Goal: Task Accomplishment & Management: Complete application form

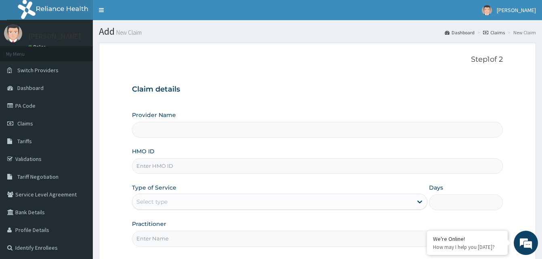
click at [159, 165] on input "HMO ID" at bounding box center [317, 166] width 371 height 16
paste input "ENP/12104/A"
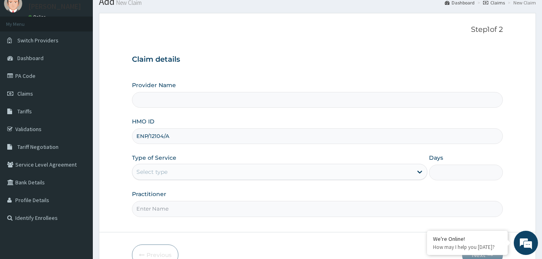
scroll to position [75, 0]
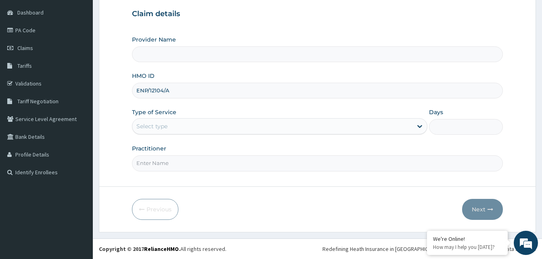
type input "ENP/12104/A"
click at [194, 127] on div "Select type" at bounding box center [272, 126] width 280 height 13
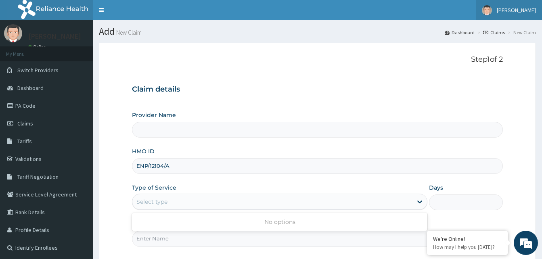
click at [528, 11] on span "[PERSON_NAME]" at bounding box center [515, 9] width 39 height 7
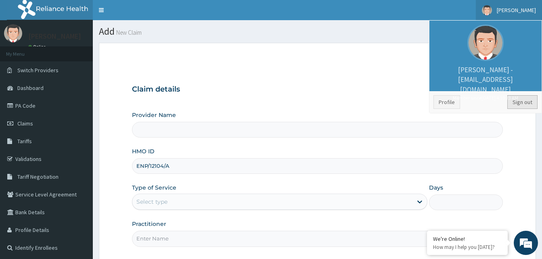
click at [513, 100] on link "Sign out" at bounding box center [522, 102] width 30 height 14
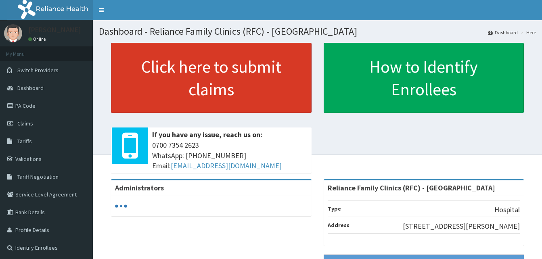
click at [155, 89] on link "Click here to submit claims" at bounding box center [211, 78] width 200 height 70
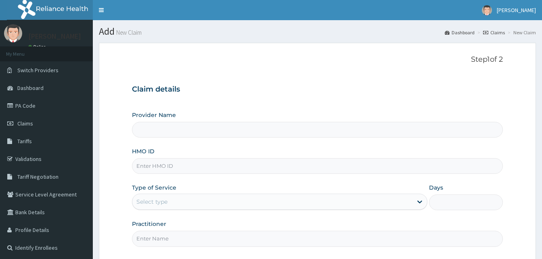
click at [150, 164] on input "HMO ID" at bounding box center [317, 166] width 371 height 16
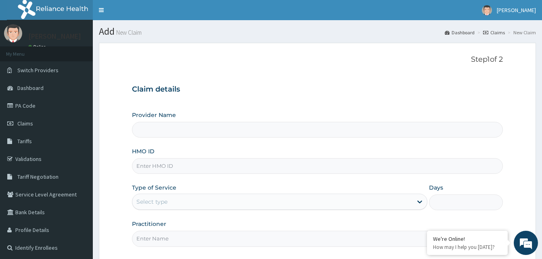
paste input "ENP/12104/A"
type input "ENP/12104/A"
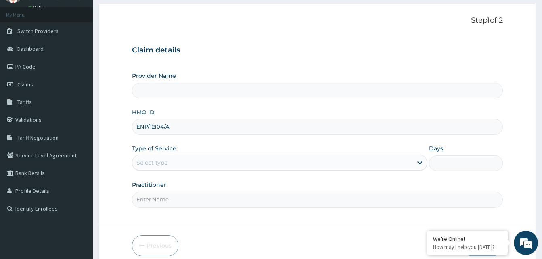
type input "Reliance Family Clinics (RFC) - [GEOGRAPHIC_DATA]"
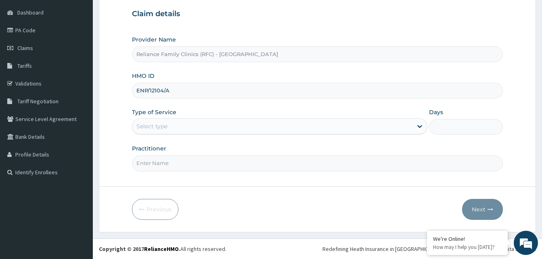
type input "ENP/12104/A"
drag, startPoint x: 183, startPoint y: 118, endPoint x: 183, endPoint y: 123, distance: 4.8
click at [183, 118] on div "Type of Service Select type" at bounding box center [279, 121] width 295 height 27
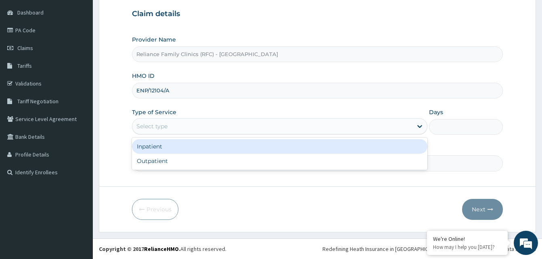
drag, startPoint x: 183, startPoint y: 123, endPoint x: 206, endPoint y: 138, distance: 27.5
click at [206, 134] on div "Select type" at bounding box center [279, 126] width 295 height 16
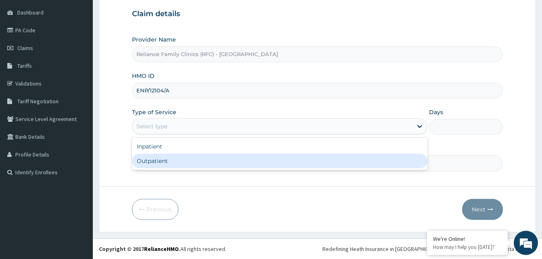
drag, startPoint x: 196, startPoint y: 155, endPoint x: 190, endPoint y: 163, distance: 9.3
click at [190, 163] on div "Outpatient" at bounding box center [279, 161] width 295 height 15
type input "1"
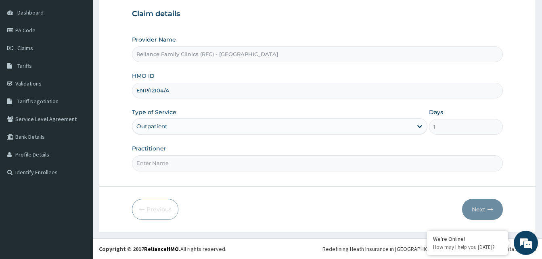
click at [190, 163] on input "Practitioner" at bounding box center [317, 163] width 371 height 16
type input "shola"
click at [468, 204] on button "Next" at bounding box center [482, 209] width 41 height 21
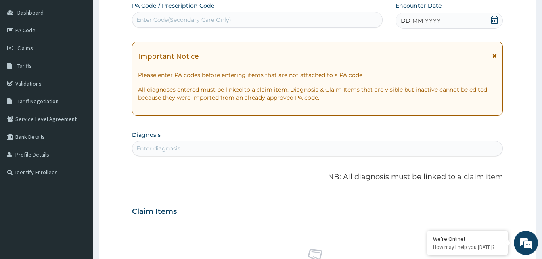
scroll to position [0, 0]
click at [179, 17] on div "Enter Code(Secondary Care Only)" at bounding box center [183, 20] width 95 height 8
paste input "PA/799B6A"
type input "PA/799B6A"
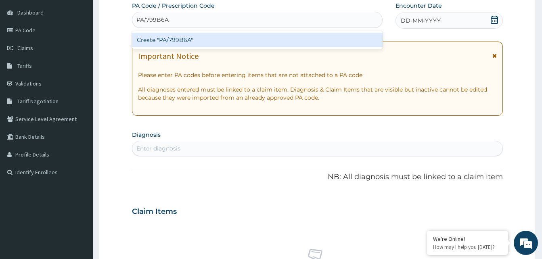
click at [176, 39] on div "Create "PA/799B6A"" at bounding box center [257, 40] width 250 height 15
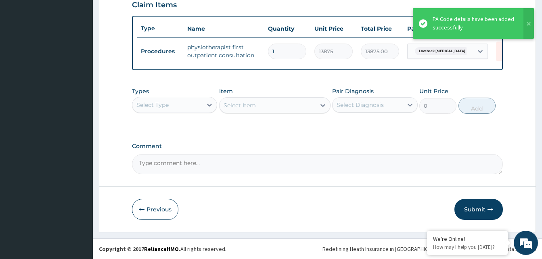
scroll to position [290, 0]
click at [473, 213] on button "Submit" at bounding box center [478, 209] width 48 height 21
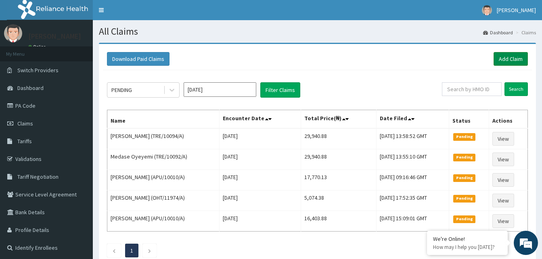
click at [515, 59] on link "Add Claim" at bounding box center [510, 59] width 34 height 14
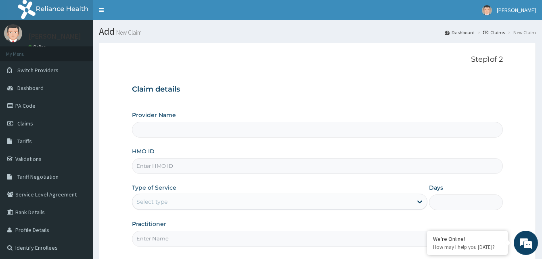
click at [182, 168] on input "HMO ID" at bounding box center [317, 166] width 371 height 16
paste input "LWL/10001/A"
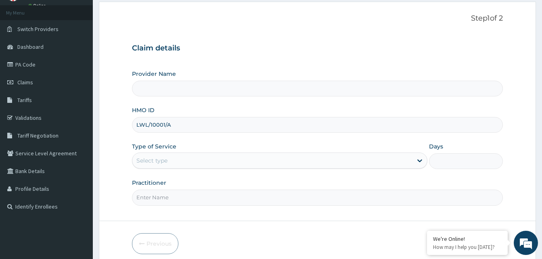
scroll to position [75, 0]
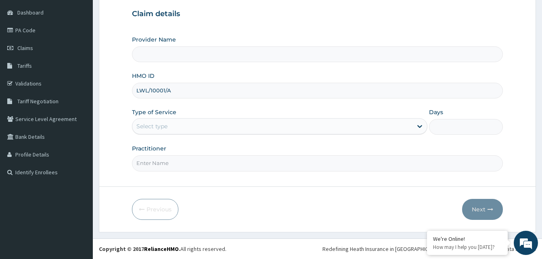
type input "LWL/10001/A"
drag, startPoint x: 212, startPoint y: 126, endPoint x: 200, endPoint y: 150, distance: 26.9
click at [211, 126] on div "Select type" at bounding box center [272, 126] width 280 height 13
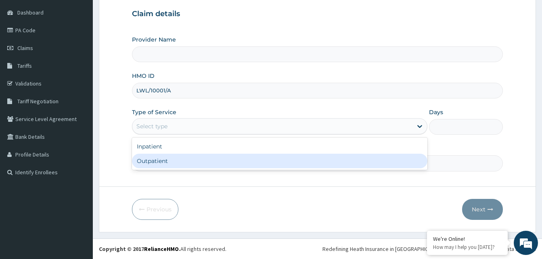
click at [161, 163] on div "Outpatient" at bounding box center [279, 161] width 295 height 15
type input "1"
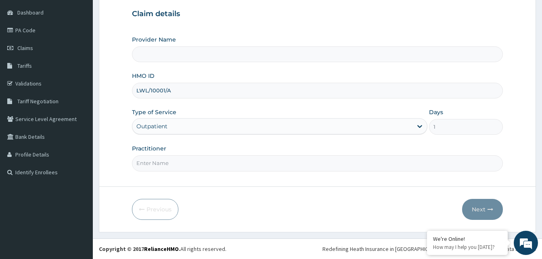
type input "Reliance Family Clinics (RFC) - [GEOGRAPHIC_DATA]"
drag, startPoint x: 174, startPoint y: 163, endPoint x: 171, endPoint y: 167, distance: 5.8
click at [174, 163] on input "Practitioner" at bounding box center [317, 163] width 371 height 16
type input "LOCUM"
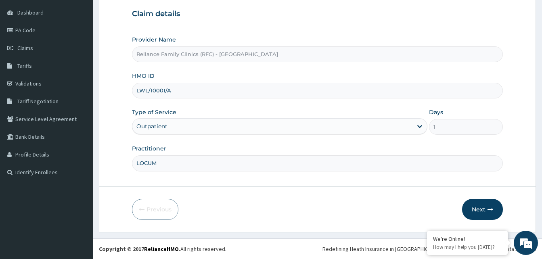
click at [484, 208] on button "Next" at bounding box center [482, 209] width 41 height 21
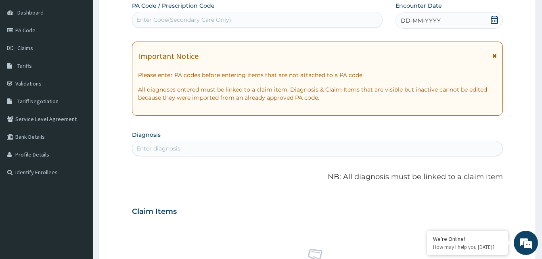
click at [492, 17] on icon at bounding box center [493, 20] width 7 height 8
click at [208, 148] on div "Enter diagnosis" at bounding box center [317, 148] width 370 height 13
type input "pud"
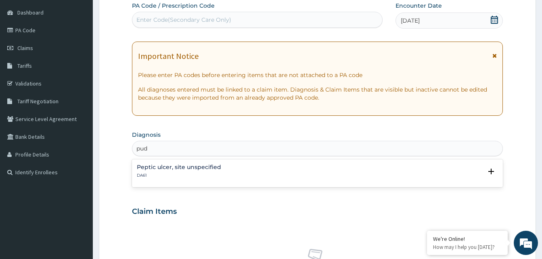
click at [174, 173] on p "DA61" at bounding box center [179, 176] width 84 height 6
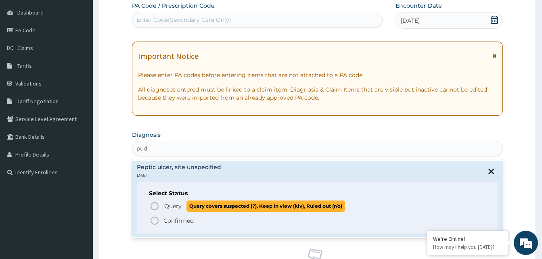
click at [155, 200] on span "Query Query covers suspected (?), Keep in view (kiv), Ruled out (r/o)" at bounding box center [318, 205] width 336 height 11
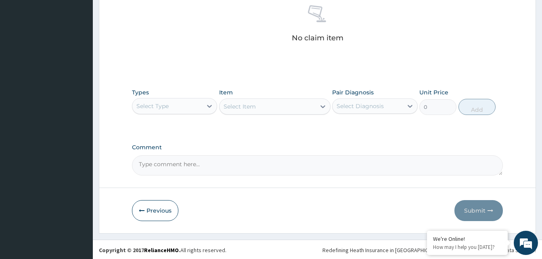
scroll to position [323, 0]
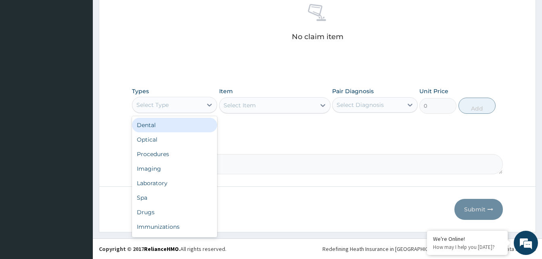
drag, startPoint x: 186, startPoint y: 105, endPoint x: 189, endPoint y: 137, distance: 31.6
click at [190, 113] on div "option Dental focused, 1 of 10. 10 results available. Use Up and Down to choose…" at bounding box center [174, 105] width 85 height 16
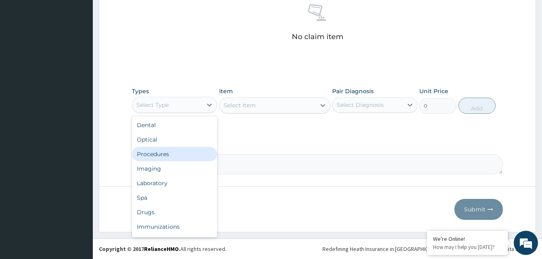
click at [179, 152] on div "Procedures" at bounding box center [174, 154] width 85 height 15
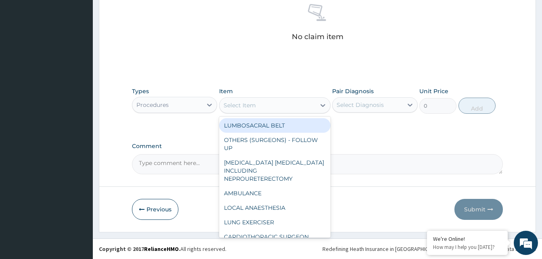
click at [248, 107] on div "Select Item" at bounding box center [239, 105] width 32 height 8
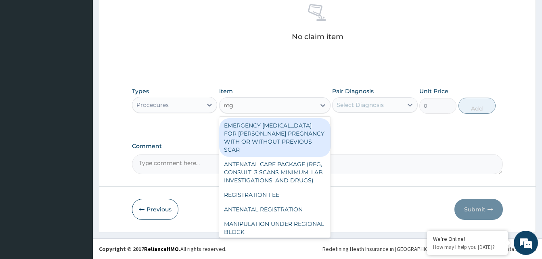
type input "regis"
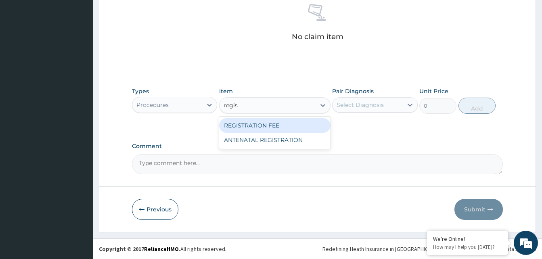
type input "2042.5"
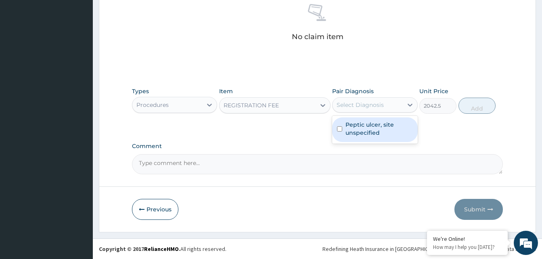
click at [369, 106] on div "Select Diagnosis" at bounding box center [359, 105] width 47 height 8
checkbox input "true"
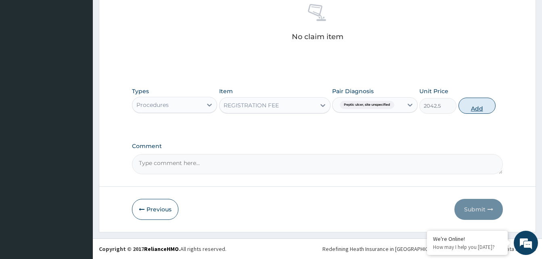
click at [476, 111] on button "Add" at bounding box center [476, 106] width 37 height 16
type input "0"
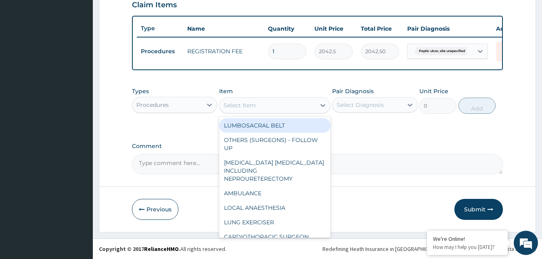
click at [249, 107] on div "Select Item" at bounding box center [239, 105] width 32 height 8
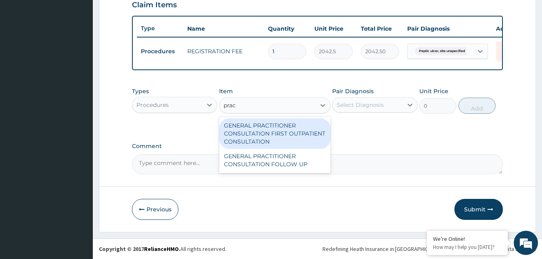
type input "pract"
type input "3370.125"
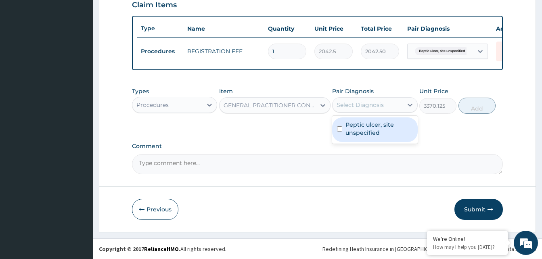
click at [347, 106] on div "Select Diagnosis" at bounding box center [359, 105] width 47 height 8
checkbox input "true"
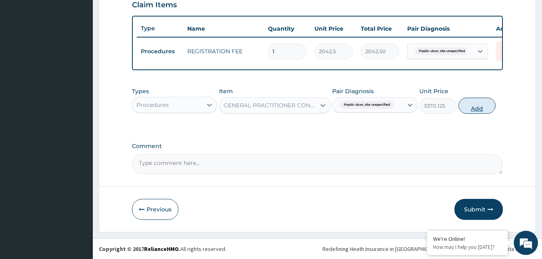
click at [474, 106] on button "Add" at bounding box center [476, 106] width 37 height 16
type input "0"
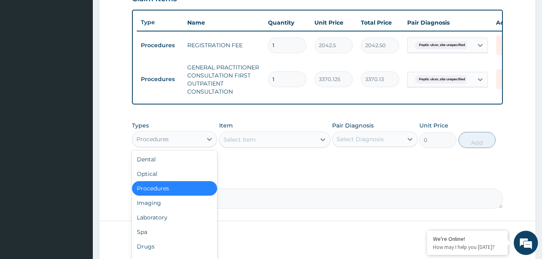
click at [192, 146] on div "Procedures" at bounding box center [167, 139] width 70 height 13
click at [167, 222] on div "Laboratory" at bounding box center [174, 217] width 85 height 15
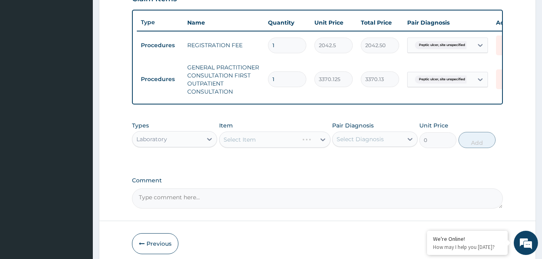
scroll to position [331, 0]
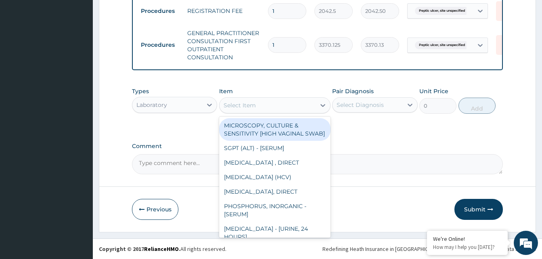
click at [263, 105] on div "Select Item" at bounding box center [267, 105] width 96 height 13
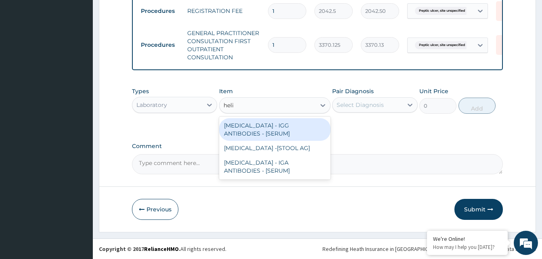
type input "helic"
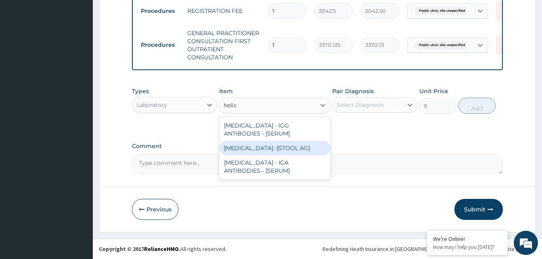
click at [273, 148] on div "HELICOBACTER PYLORI -[STOOL AG]" at bounding box center [274, 148] width 111 height 15
type input "13200"
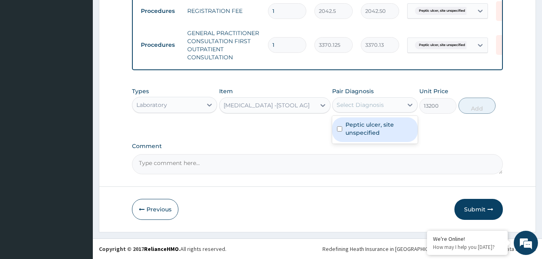
click at [380, 106] on div "Select Diagnosis" at bounding box center [359, 105] width 47 height 8
checkbox input "true"
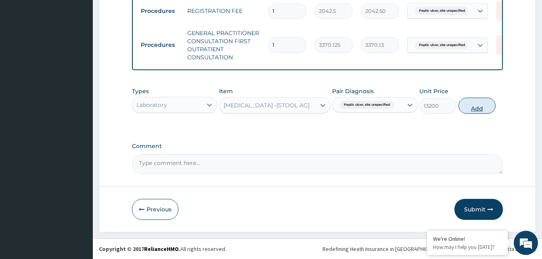
click at [476, 107] on button "Add" at bounding box center [476, 106] width 37 height 16
type input "0"
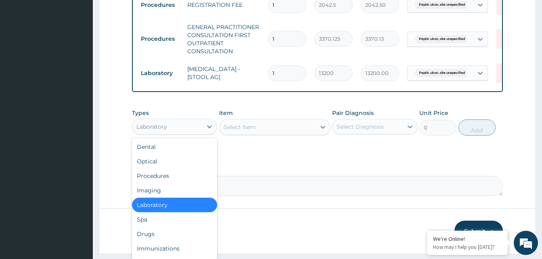
click at [170, 132] on div "Laboratory" at bounding box center [167, 126] width 70 height 13
click at [146, 240] on div "Drugs" at bounding box center [174, 234] width 85 height 15
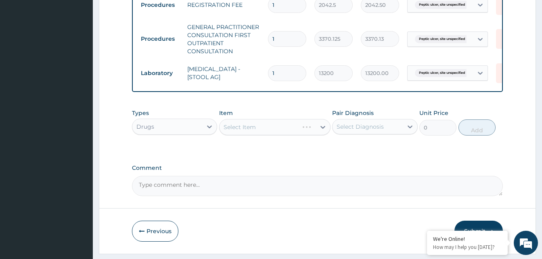
click at [257, 132] on div "Select Item" at bounding box center [274, 127] width 111 height 16
click at [265, 131] on div "Select Item" at bounding box center [274, 127] width 111 height 16
click at [265, 130] on div "Select Item" at bounding box center [267, 127] width 96 height 13
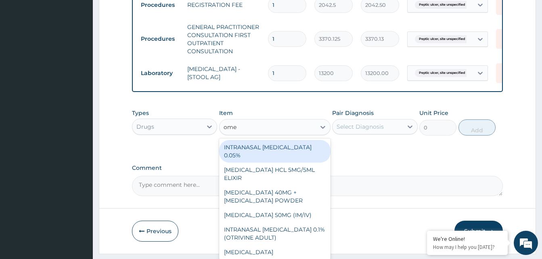
type input "omep"
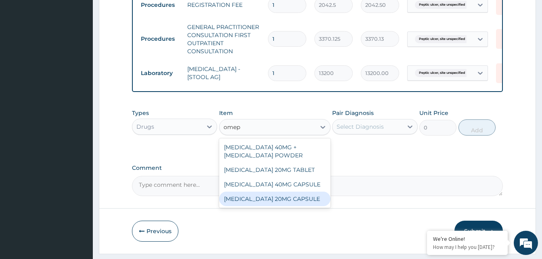
click at [257, 206] on div "OMEPRAZOLE 20MG CAPSULE" at bounding box center [274, 199] width 111 height 15
type input "100"
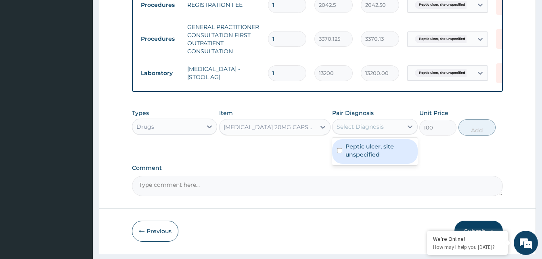
click at [357, 131] on div "Select Diagnosis" at bounding box center [359, 127] width 47 height 8
checkbox input "true"
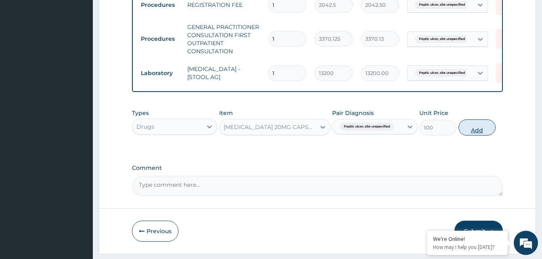
click at [471, 135] on button "Add" at bounding box center [476, 127] width 37 height 16
type input "0"
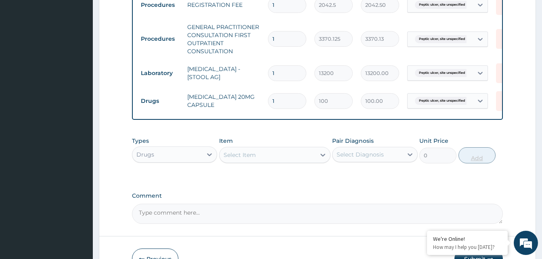
type input "0.00"
type input "5"
type input "500.00"
type input "5"
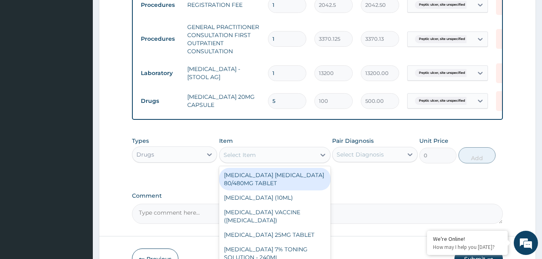
click at [293, 160] on div "Select Item" at bounding box center [267, 154] width 96 height 13
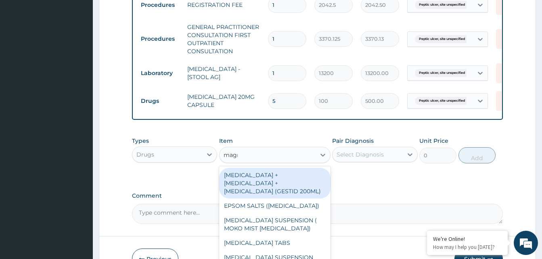
type input "magne"
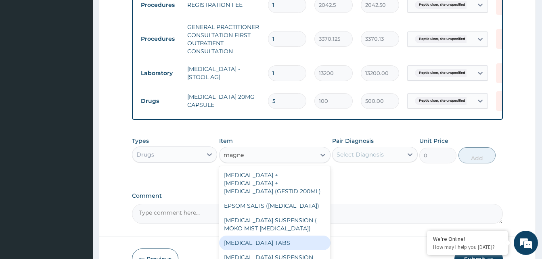
click at [280, 250] on div "MAGNESIUM TRISILICATE TABS" at bounding box center [274, 243] width 111 height 15
type input "40.25"
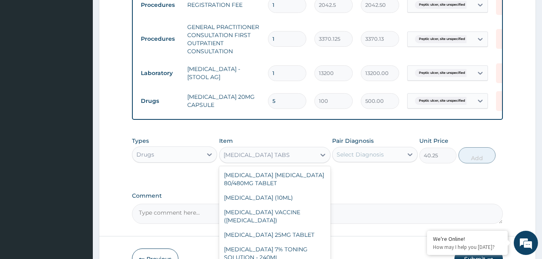
click at [275, 161] on div "MAGNESIUM TRISILICATE TABS" at bounding box center [267, 154] width 96 height 13
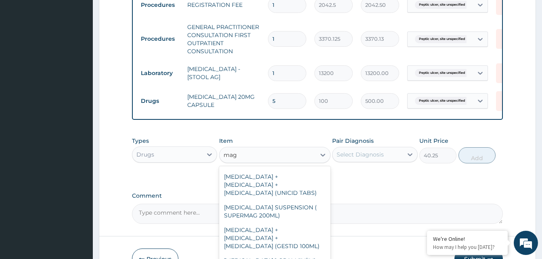
scroll to position [50, 0]
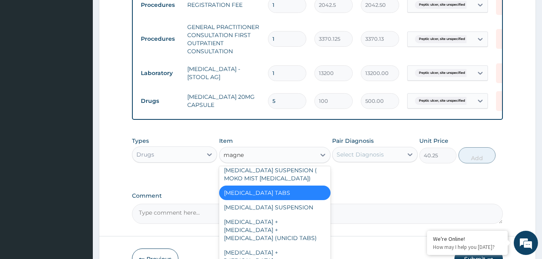
type input "magnes"
click at [287, 215] on div "MAGNESIUM TRISILICATE SUSPENSION" at bounding box center [274, 207] width 111 height 15
type input "1495"
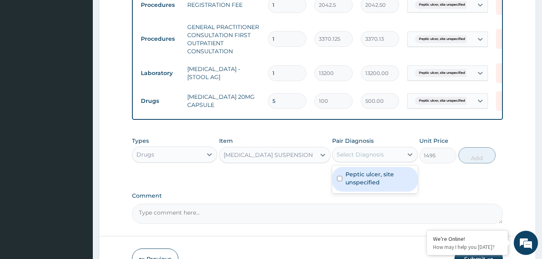
click at [372, 158] on div "Select Diagnosis" at bounding box center [359, 154] width 47 height 8
checkbox input "true"
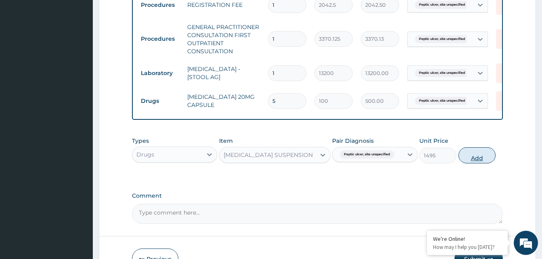
click at [476, 163] on button "Add" at bounding box center [476, 155] width 37 height 16
type input "0"
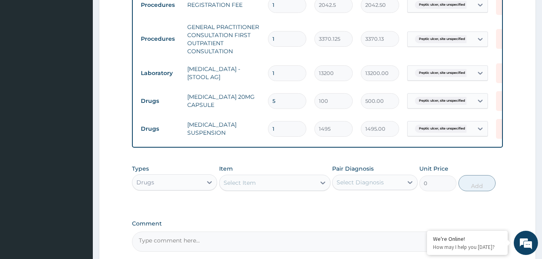
scroll to position [419, 0]
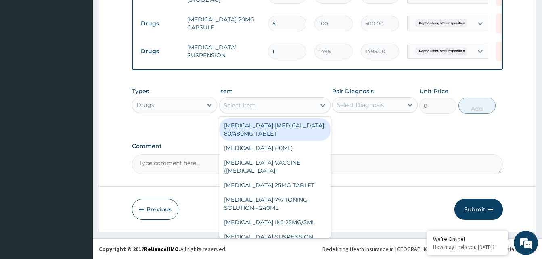
click at [242, 105] on div "Select Item" at bounding box center [239, 105] width 32 height 8
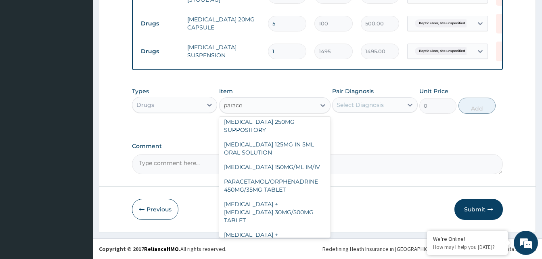
scroll to position [69, 0]
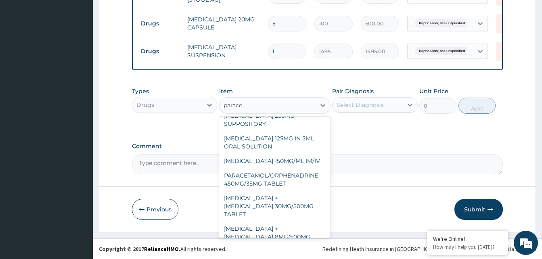
type input "parace"
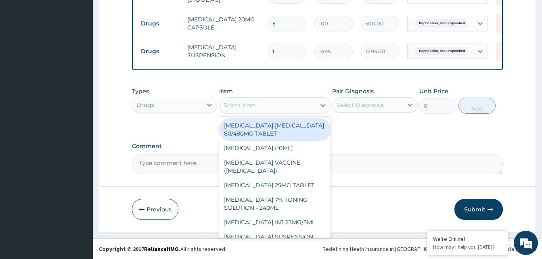
click at [290, 106] on div "Select Item" at bounding box center [267, 105] width 96 height 13
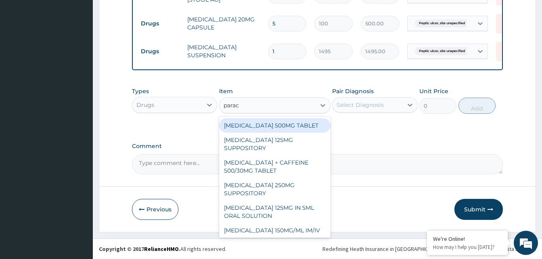
type input "parace"
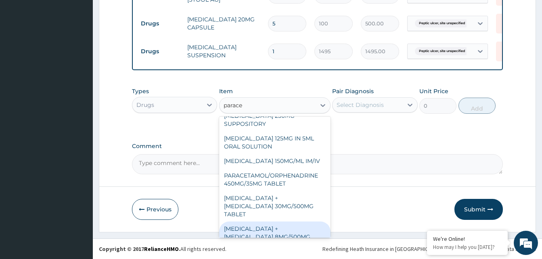
click at [256, 225] on div "PARACETAMOL + CODEINE 8MG/500MG TABLET" at bounding box center [274, 236] width 111 height 31
type input "343.2000122070312"
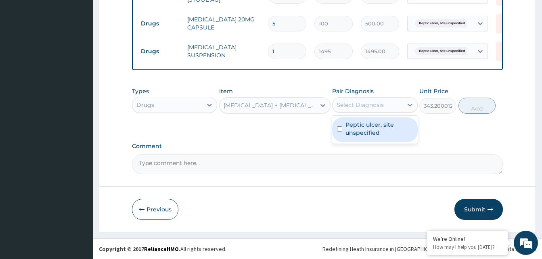
click at [372, 103] on div "Select Diagnosis" at bounding box center [359, 105] width 47 height 8
click at [401, 129] on label "Peptic ulcer, site unspecified" at bounding box center [378, 129] width 67 height 16
checkbox input "true"
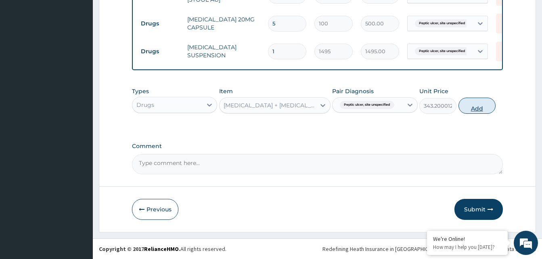
click at [474, 113] on button "Add" at bounding box center [476, 106] width 37 height 16
type input "0"
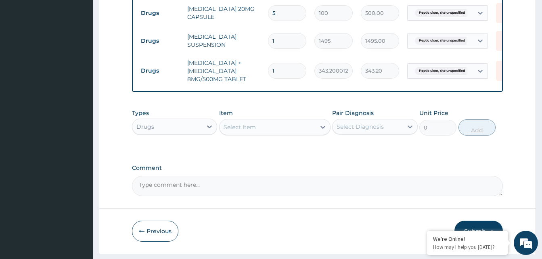
type input "10"
type input "3432.00"
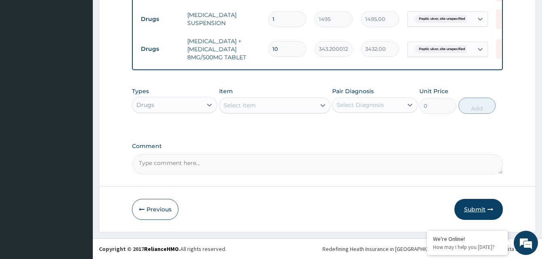
type input "10"
click at [477, 206] on button "Submit" at bounding box center [478, 209] width 48 height 21
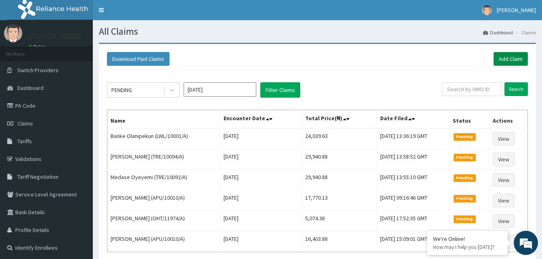
click at [506, 61] on link "Add Claim" at bounding box center [510, 59] width 34 height 14
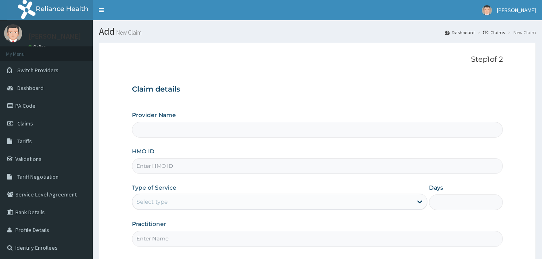
click at [152, 169] on input "HMO ID" at bounding box center [317, 166] width 371 height 16
paste input "OKB/11767/A"
type input "OKB/11767/A"
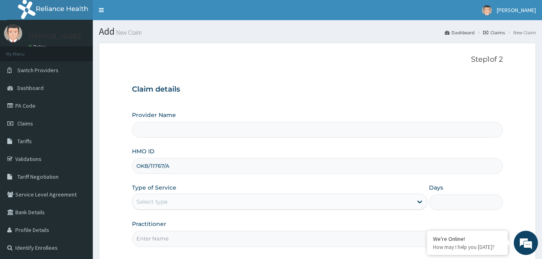
type input "Reliance Family Clinics (RFC) - Gbagada"
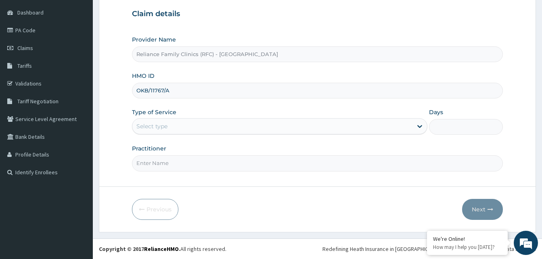
type input "OKB/11767/A"
click at [227, 123] on div "Select type" at bounding box center [272, 126] width 280 height 13
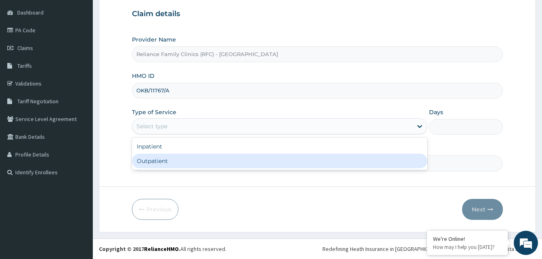
click at [167, 162] on div "Outpatient" at bounding box center [279, 161] width 295 height 15
type input "1"
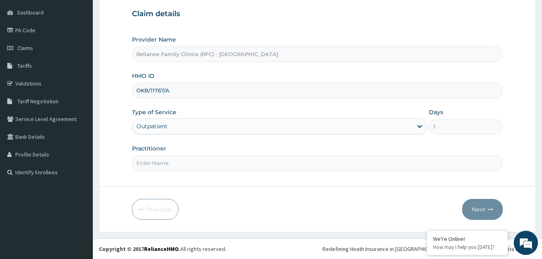
click at [167, 162] on input "Practitioner" at bounding box center [317, 163] width 371 height 16
type input "LOCUM"
click at [474, 206] on button "Next" at bounding box center [482, 209] width 41 height 21
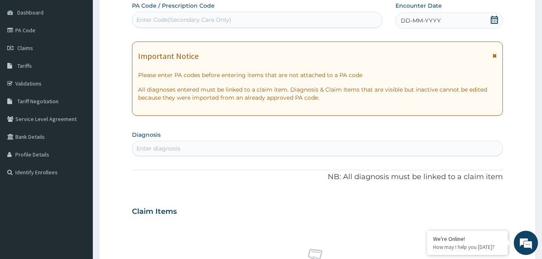
scroll to position [0, 0]
click at [196, 147] on div "Enter diagnosis" at bounding box center [317, 148] width 370 height 13
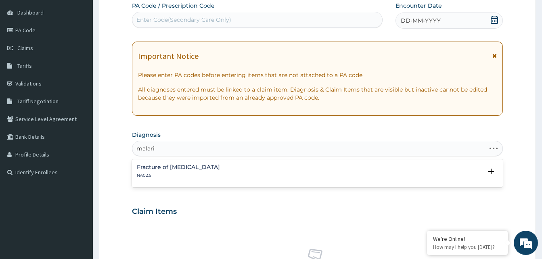
type input "malaria"
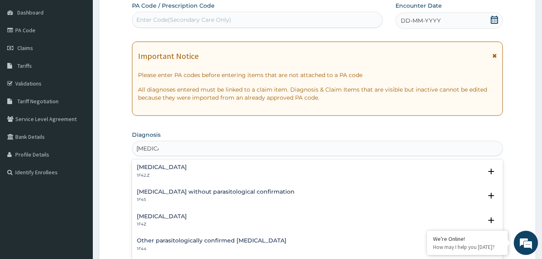
click at [157, 220] on div "Malaria, unspecified 1F4Z" at bounding box center [162, 220] width 50 height 14
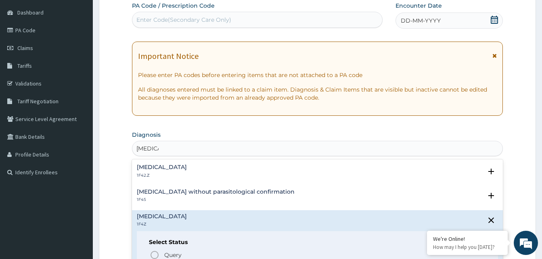
scroll to position [81, 0]
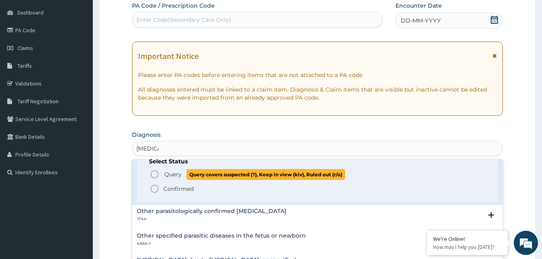
click at [154, 174] on icon "status option query" at bounding box center [155, 174] width 10 height 10
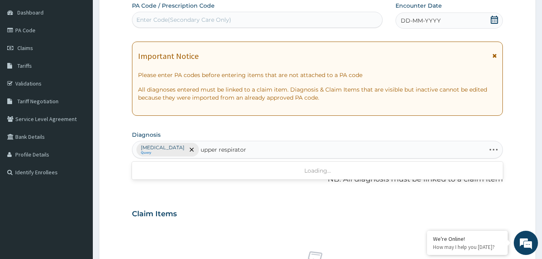
type input "upper respiratory"
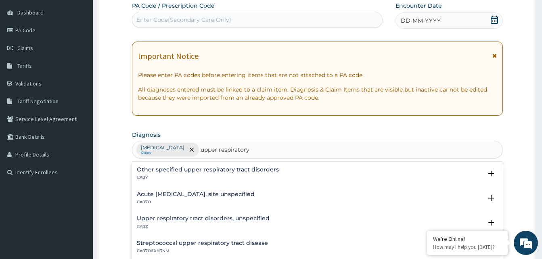
click at [205, 200] on p "CA07.0" at bounding box center [196, 202] width 118 height 6
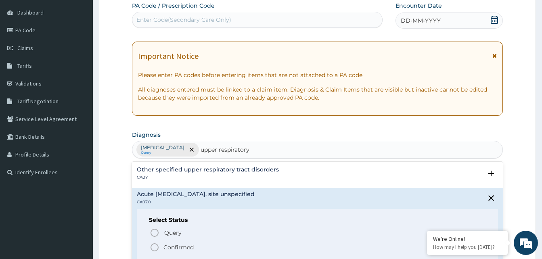
click at [153, 249] on icon "status option filled" at bounding box center [155, 247] width 10 height 10
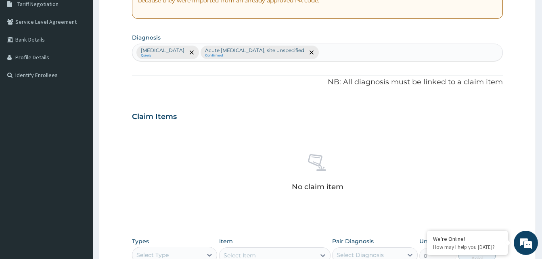
scroll to position [317, 0]
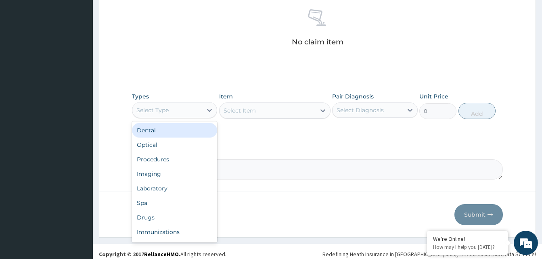
click at [183, 112] on div "Select Type" at bounding box center [167, 110] width 70 height 13
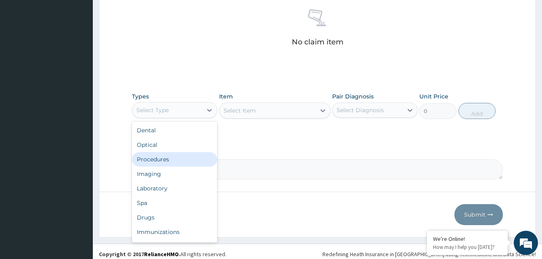
click at [173, 157] on div "Procedures" at bounding box center [174, 159] width 85 height 15
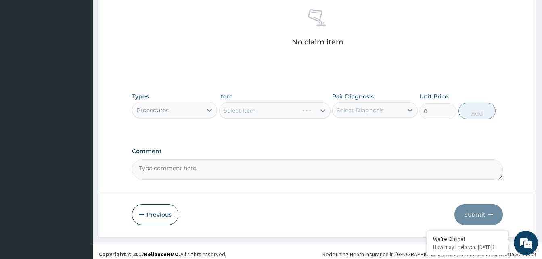
click at [271, 116] on div "Select Item" at bounding box center [274, 110] width 111 height 16
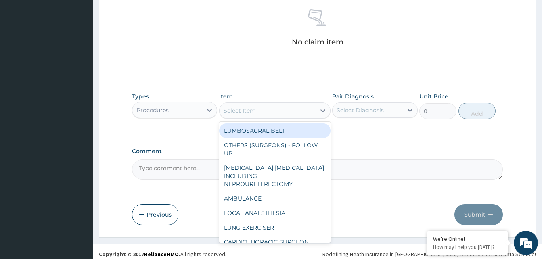
click at [280, 113] on div "Select Item" at bounding box center [267, 110] width 96 height 13
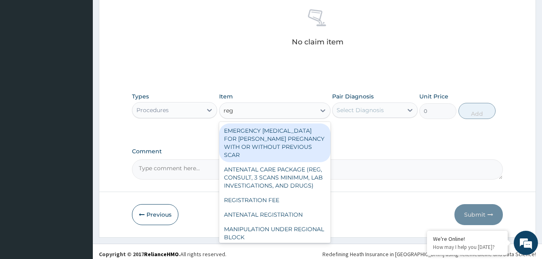
type input "regis"
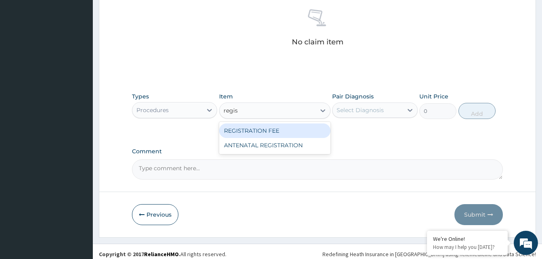
type input "2042.5"
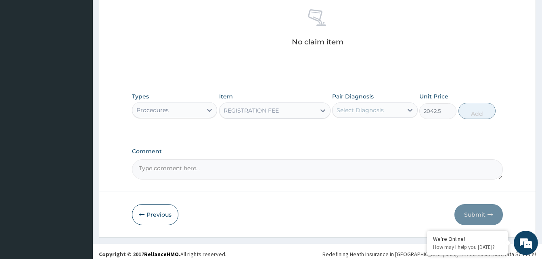
click at [377, 109] on div "Select Diagnosis" at bounding box center [359, 110] width 47 height 8
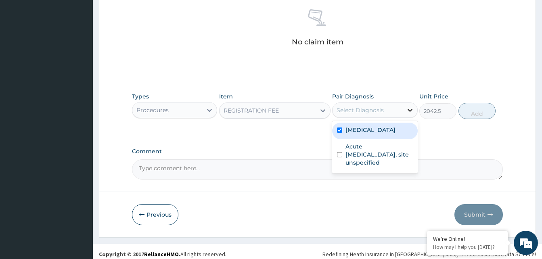
checkbox input "true"
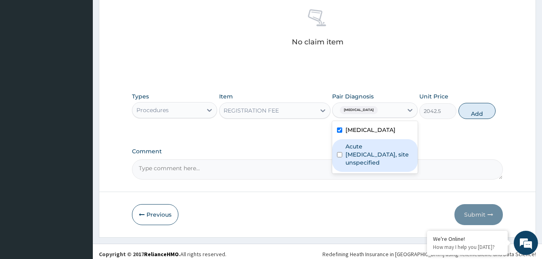
drag, startPoint x: 387, startPoint y: 158, endPoint x: 394, endPoint y: 154, distance: 7.8
click at [387, 157] on label "Acute upper respiratory infection, site unspecified" at bounding box center [378, 154] width 67 height 24
checkbox input "true"
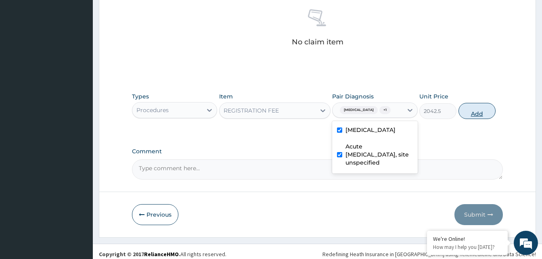
click at [472, 117] on button "Add" at bounding box center [476, 111] width 37 height 16
type input "0"
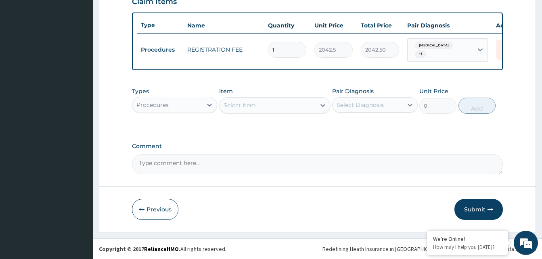
scroll to position [294, 0]
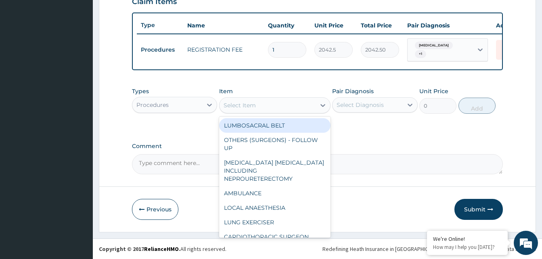
click at [263, 108] on div "Select Item" at bounding box center [267, 105] width 96 height 13
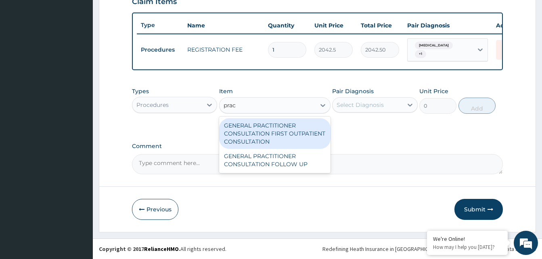
type input "pract"
type input "3370.125"
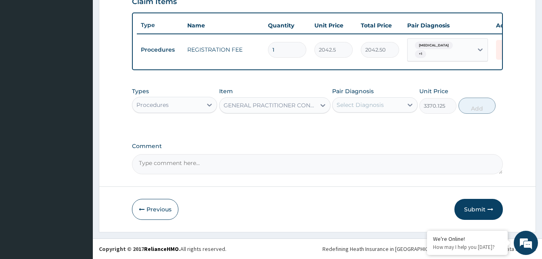
click at [377, 104] on div "Select Diagnosis" at bounding box center [359, 105] width 47 height 8
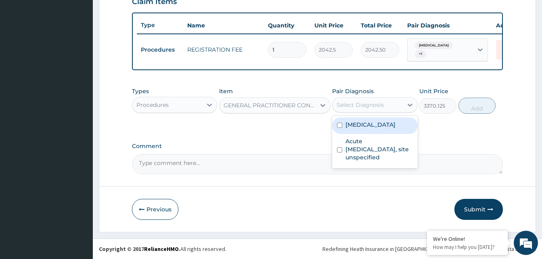
drag, startPoint x: 378, startPoint y: 122, endPoint x: 376, endPoint y: 148, distance: 26.3
click at [381, 131] on div "Malaria, unspecified" at bounding box center [374, 125] width 85 height 17
checkbox input "true"
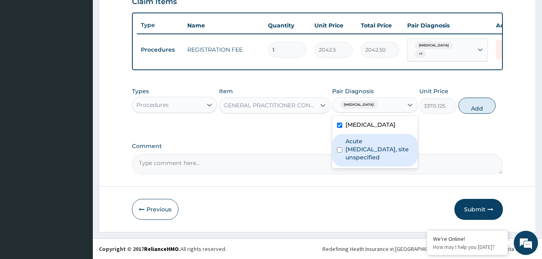
drag, startPoint x: 376, startPoint y: 148, endPoint x: 390, endPoint y: 139, distance: 17.2
click at [376, 148] on label "Acute upper respiratory infection, site unspecified" at bounding box center [378, 149] width 67 height 24
checkbox input "true"
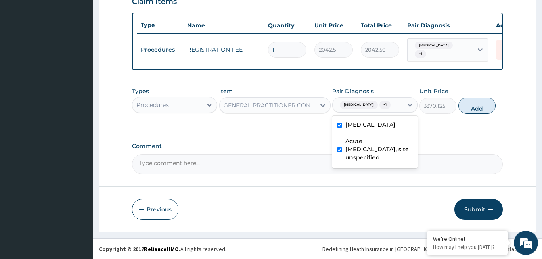
drag, startPoint x: 473, startPoint y: 104, endPoint x: 463, endPoint y: 113, distance: 13.4
click at [473, 106] on button "Add" at bounding box center [476, 106] width 37 height 16
type input "0"
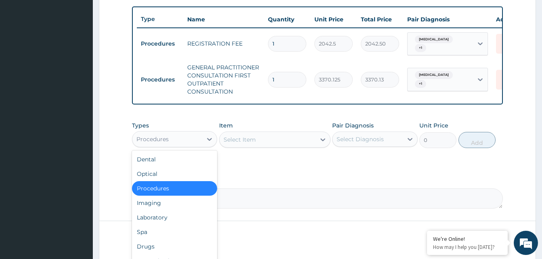
click at [175, 142] on div "Procedures" at bounding box center [167, 139] width 70 height 13
click at [162, 219] on div "Laboratory" at bounding box center [174, 217] width 85 height 15
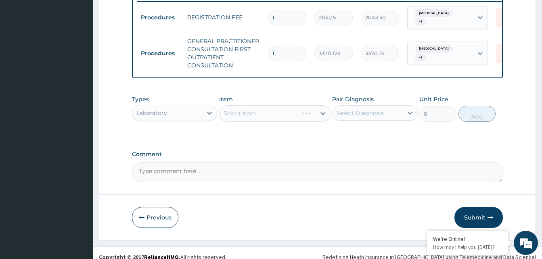
scroll to position [334, 0]
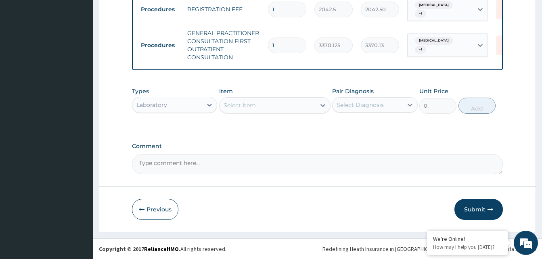
click at [300, 100] on div "Select Item" at bounding box center [267, 105] width 96 height 13
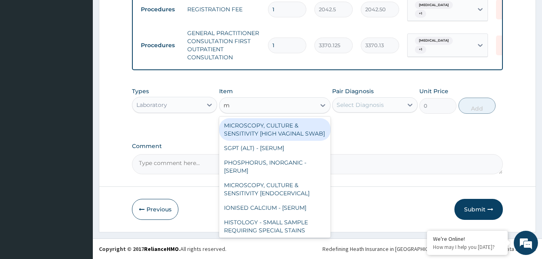
type input "mp"
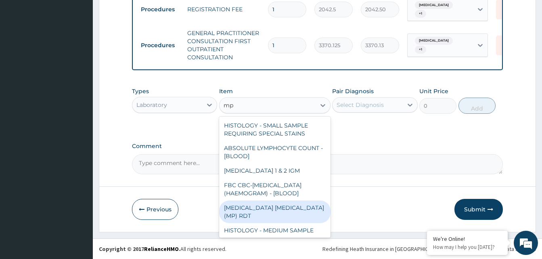
drag, startPoint x: 272, startPoint y: 210, endPoint x: 281, endPoint y: 182, distance: 29.3
click at [273, 210] on div "MALARIA PARASITE (MP) RDT" at bounding box center [274, 211] width 111 height 23
type input "1531.875"
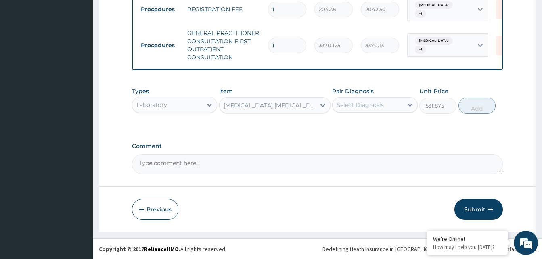
click at [384, 112] on div "Select Diagnosis" at bounding box center [374, 104] width 85 height 15
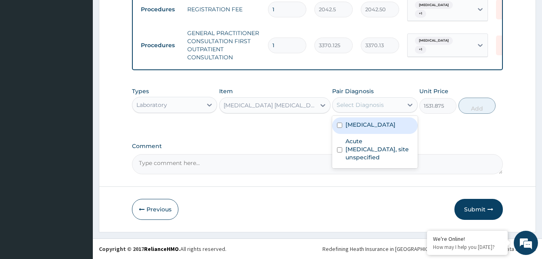
drag, startPoint x: 390, startPoint y: 123, endPoint x: 384, endPoint y: 145, distance: 22.4
click at [390, 129] on div "Malaria, unspecified" at bounding box center [374, 125] width 85 height 17
checkbox input "true"
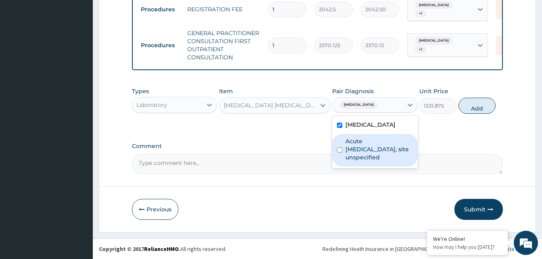
drag, startPoint x: 384, startPoint y: 145, endPoint x: 394, endPoint y: 135, distance: 13.7
click at [384, 146] on label "Acute upper respiratory infection, site unspecified" at bounding box center [378, 149] width 67 height 24
checkbox input "true"
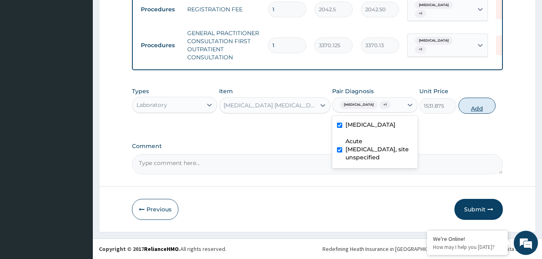
click at [467, 109] on button "Add" at bounding box center [476, 106] width 37 height 16
type input "0"
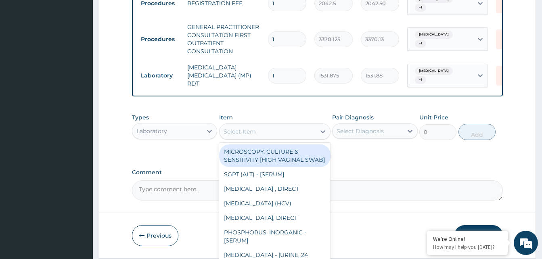
click at [289, 137] on div "Select Item" at bounding box center [267, 131] width 96 height 13
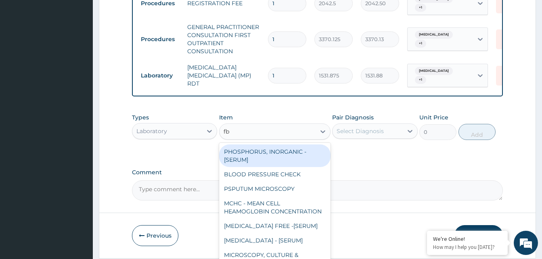
type input "fbc"
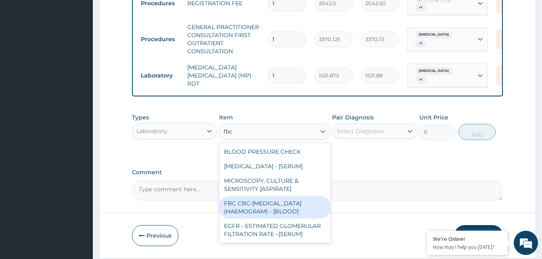
click at [289, 210] on div "FBC CBC-COMPLETE BLOOD COUNT (HAEMOGRAM) - [BLOOD]" at bounding box center [274, 207] width 111 height 23
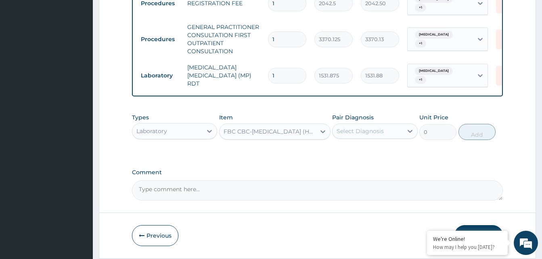
type input "4085"
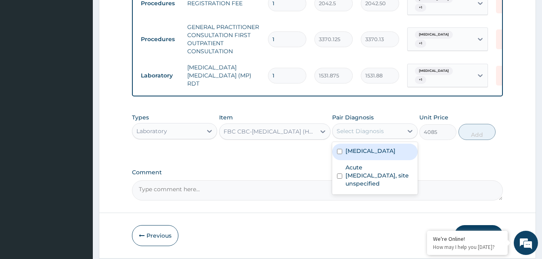
drag, startPoint x: 354, startPoint y: 137, endPoint x: 362, endPoint y: 159, distance: 23.0
click at [360, 139] on div "option Acute upper respiratory infection, site unspecified, selected. option Ma…" at bounding box center [374, 130] width 85 height 15
click at [362, 155] on label "Malaria, unspecified" at bounding box center [370, 151] width 50 height 8
checkbox input "true"
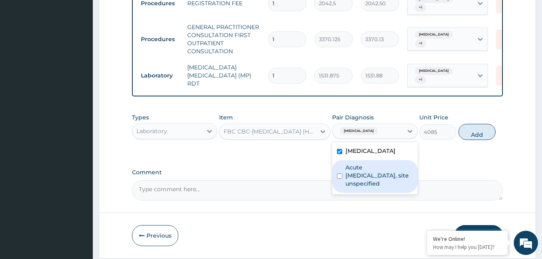
click at [367, 179] on label "Acute upper respiratory infection, site unspecified" at bounding box center [378, 175] width 67 height 24
checkbox input "true"
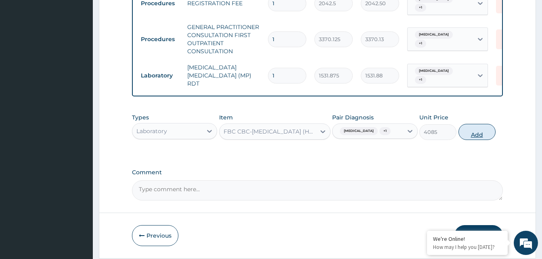
click at [486, 140] on button "Add" at bounding box center [476, 132] width 37 height 16
type input "0"
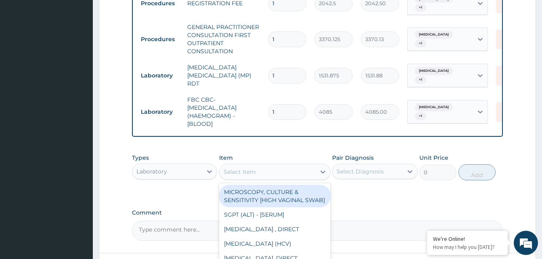
click at [287, 178] on div "Select Item" at bounding box center [267, 171] width 96 height 13
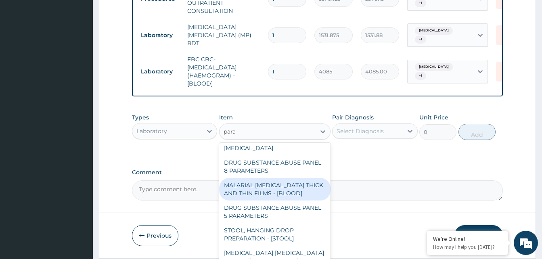
scroll to position [55, 0]
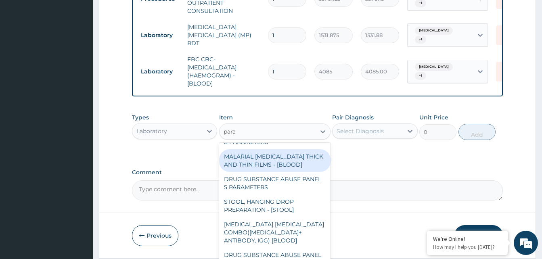
type input "para"
click at [185, 130] on div "Laboratory" at bounding box center [167, 131] width 70 height 13
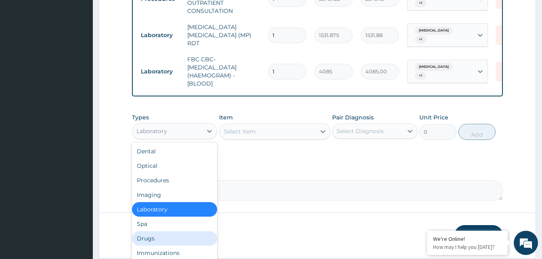
click at [149, 245] on div "Drugs" at bounding box center [174, 238] width 85 height 15
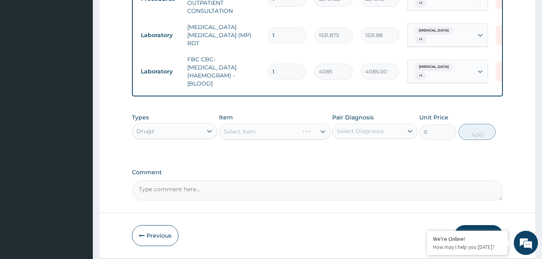
click at [266, 137] on div "Select Item" at bounding box center [274, 131] width 111 height 16
click at [267, 136] on div "Select Item" at bounding box center [274, 131] width 111 height 16
click at [267, 136] on div "Select Item" at bounding box center [267, 131] width 96 height 13
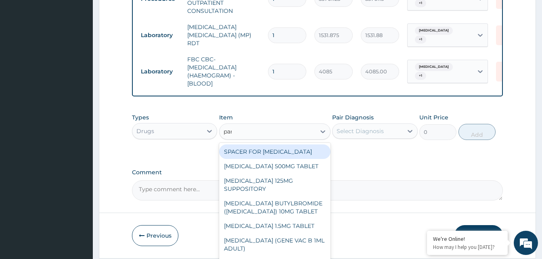
type input "para"
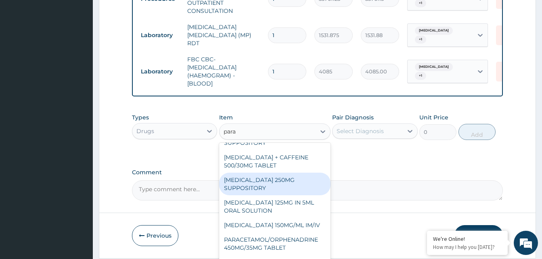
scroll to position [69, 0]
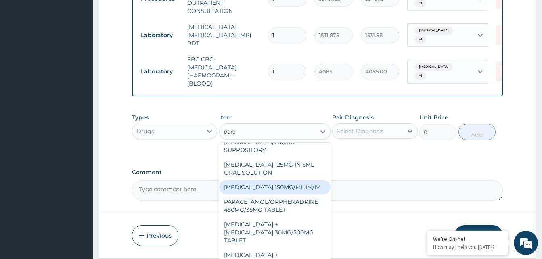
click at [300, 192] on div "PARACETAMOL 150MG/ML IM/IV" at bounding box center [274, 187] width 111 height 15
type input "300"
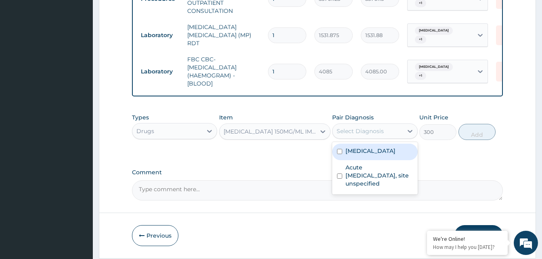
click at [392, 138] on div "Select Diagnosis" at bounding box center [367, 131] width 70 height 13
click at [387, 160] on div "Malaria, unspecified" at bounding box center [374, 152] width 85 height 17
checkbox input "true"
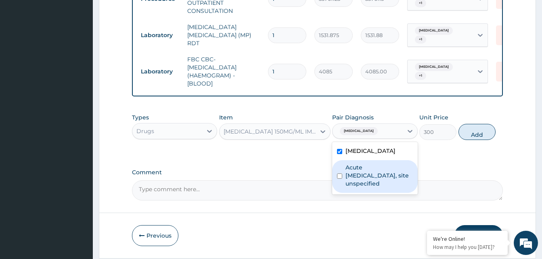
click at [386, 174] on label "Acute upper respiratory infection, site unspecified" at bounding box center [378, 175] width 67 height 24
checkbox input "true"
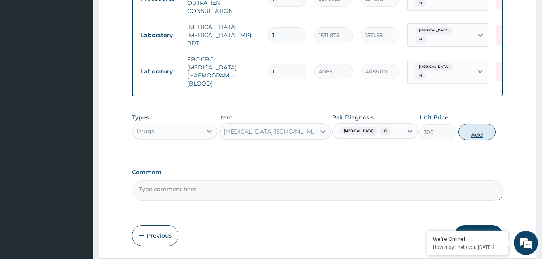
click at [470, 137] on button "Add" at bounding box center [476, 132] width 37 height 16
type input "0"
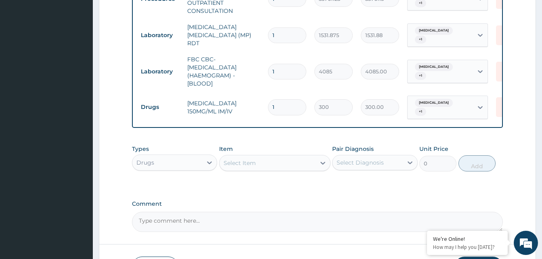
type input "0.00"
type input "4"
type input "1200.00"
type input "4"
click at [267, 169] on div "Select Item" at bounding box center [267, 162] width 96 height 13
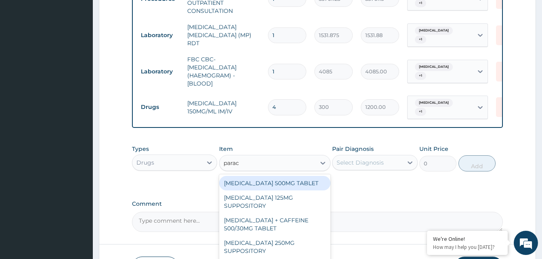
type input "parace"
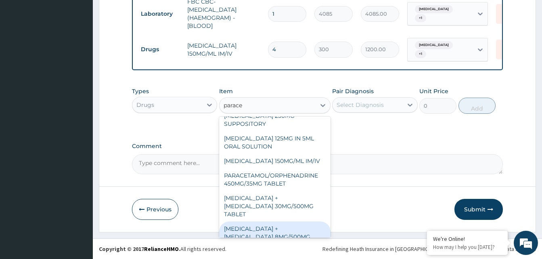
drag, startPoint x: 266, startPoint y: 229, endPoint x: 309, endPoint y: 136, distance: 102.3
click at [280, 221] on div "PARACETAMOL + CODEINE 8MG/500MG TABLET" at bounding box center [274, 236] width 111 height 31
type input "343.2000122070312"
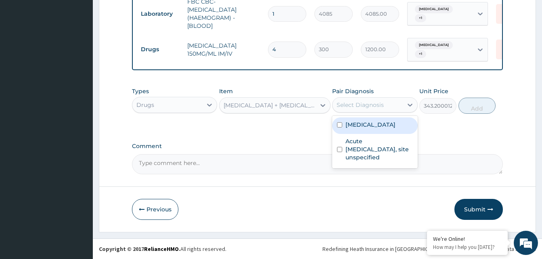
drag, startPoint x: 365, startPoint y: 104, endPoint x: 368, endPoint y: 121, distance: 16.4
click at [367, 106] on div "Select Diagnosis" at bounding box center [359, 105] width 47 height 8
click at [368, 121] on label "Malaria, unspecified" at bounding box center [370, 125] width 50 height 8
checkbox input "true"
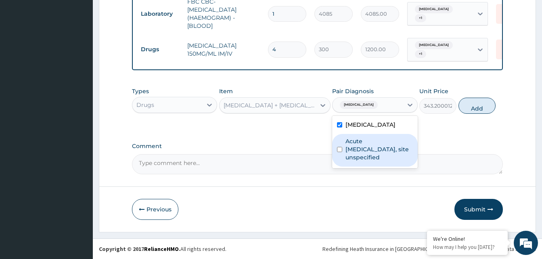
drag, startPoint x: 366, startPoint y: 150, endPoint x: 391, endPoint y: 142, distance: 26.4
click at [366, 151] on label "Acute upper respiratory infection, site unspecified" at bounding box center [378, 149] width 67 height 24
checkbox input "true"
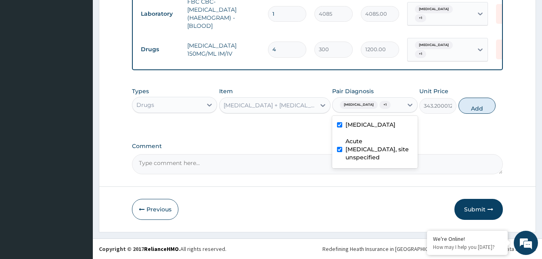
click at [476, 105] on button "Add" at bounding box center [476, 106] width 37 height 16
type input "0"
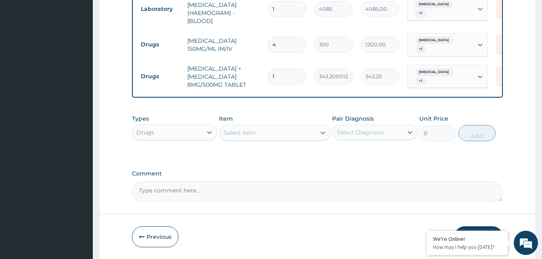
type input "12"
type input "4118.40"
type input "12"
click at [288, 139] on div "Select Item" at bounding box center [267, 132] width 96 height 13
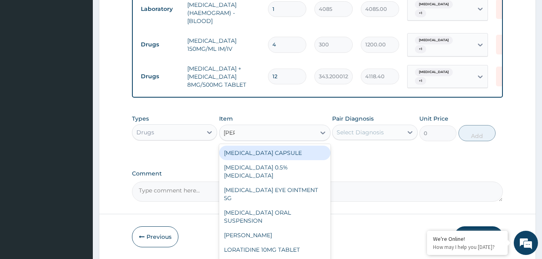
type input "lorat"
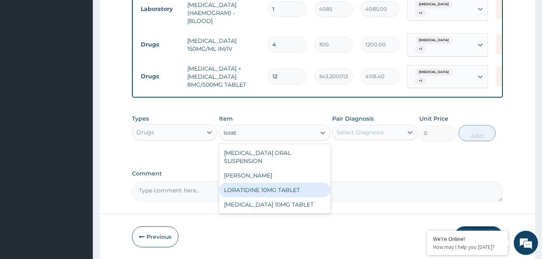
drag, startPoint x: 291, startPoint y: 190, endPoint x: 323, endPoint y: 152, distance: 49.2
click at [294, 188] on div "LORATIDINE 10MG TABLET" at bounding box center [274, 190] width 111 height 15
type input "96"
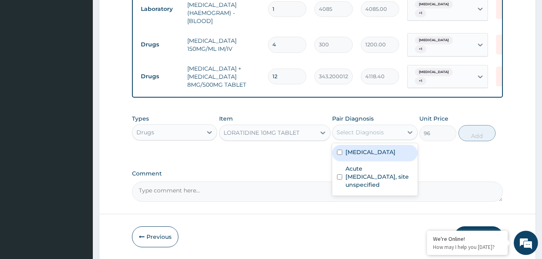
drag, startPoint x: 371, startPoint y: 132, endPoint x: 377, endPoint y: 150, distance: 19.3
click at [374, 138] on div "Select Diagnosis" at bounding box center [367, 132] width 70 height 13
drag, startPoint x: 375, startPoint y: 152, endPoint x: 373, endPoint y: 174, distance: 21.9
click at [375, 154] on div "Malaria, unspecified" at bounding box center [374, 153] width 85 height 17
checkbox input "true"
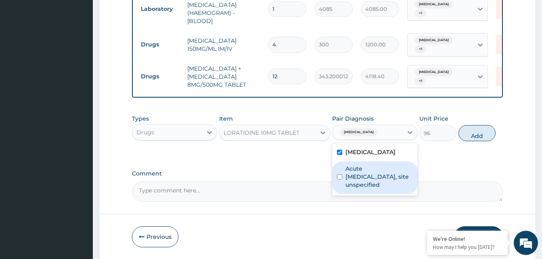
click at [372, 176] on label "Acute upper respiratory infection, site unspecified" at bounding box center [378, 177] width 67 height 24
checkbox input "true"
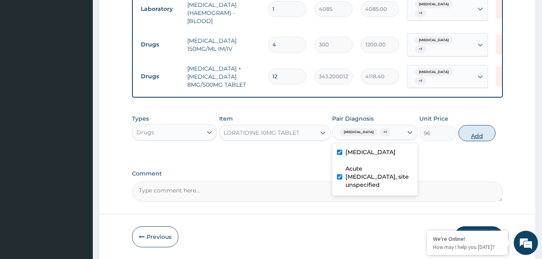
click at [479, 141] on button "Add" at bounding box center [476, 133] width 37 height 16
type input "0"
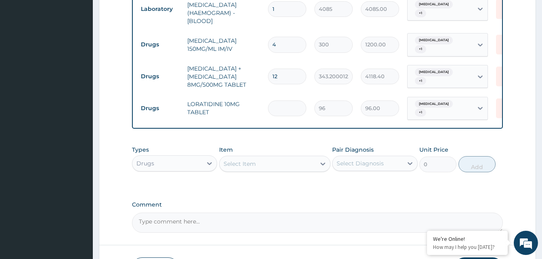
type input "0.00"
type input "5"
type input "480.00"
type input "5"
click at [279, 166] on div "Select Item" at bounding box center [267, 163] width 96 height 13
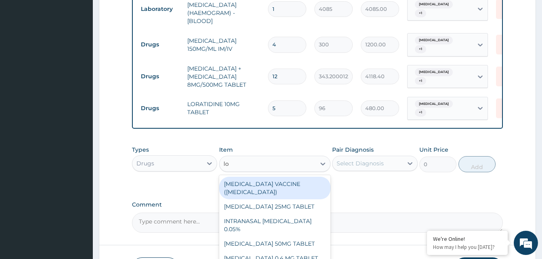
type input "loz"
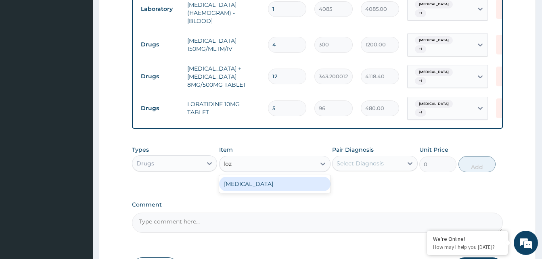
click at [288, 188] on div "THROAT LOZENGE" at bounding box center [274, 184] width 111 height 15
type input "96"
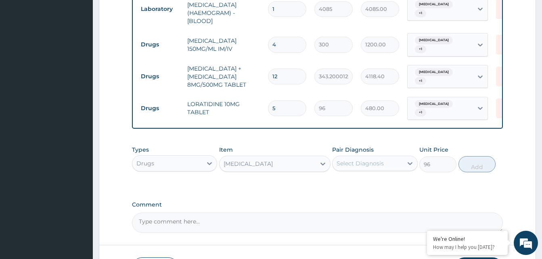
click at [385, 168] on div "Select Diagnosis" at bounding box center [367, 163] width 70 height 13
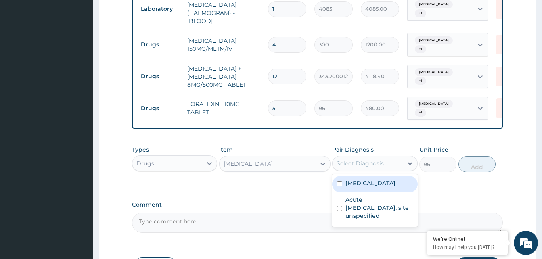
drag, startPoint x: 389, startPoint y: 187, endPoint x: 388, endPoint y: 211, distance: 23.8
click at [389, 187] on label "Malaria, unspecified" at bounding box center [370, 183] width 50 height 8
checkbox input "true"
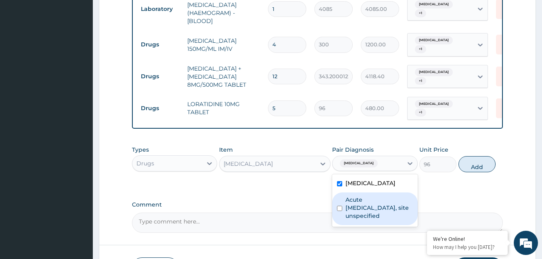
click at [388, 211] on label "Acute upper respiratory infection, site unspecified" at bounding box center [378, 208] width 67 height 24
checkbox input "true"
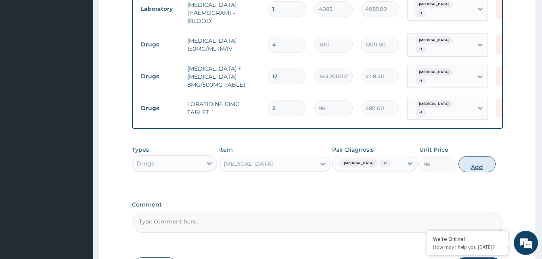
click at [469, 172] on button "Add" at bounding box center [476, 164] width 37 height 16
type input "0"
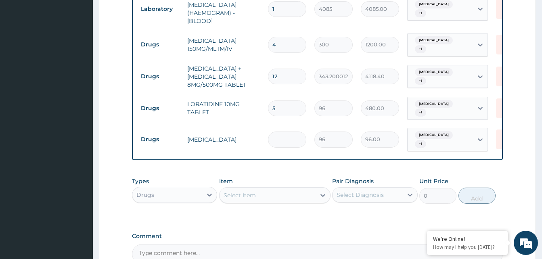
type input "0.00"
type input "9"
type input "864.00"
type input "9"
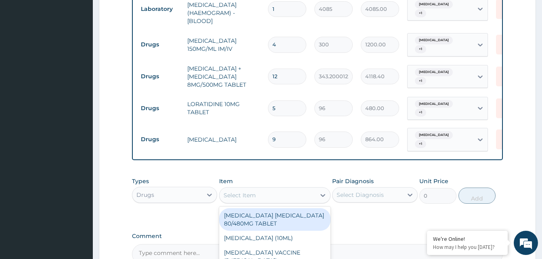
click at [275, 202] on div "Select Item" at bounding box center [267, 195] width 96 height 13
type input "vitam"
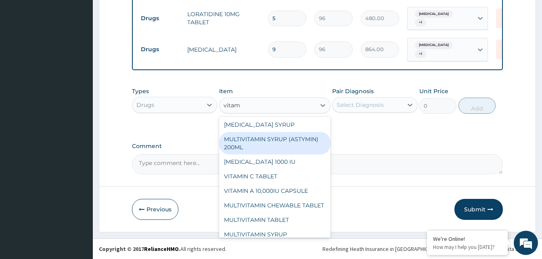
scroll to position [81, 0]
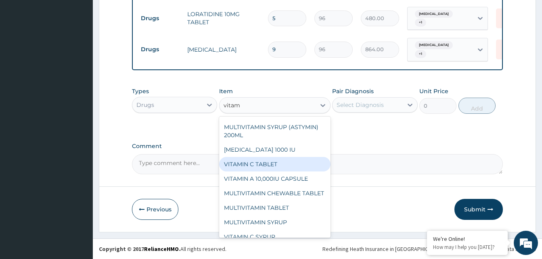
drag, startPoint x: 267, startPoint y: 168, endPoint x: 302, endPoint y: 150, distance: 39.5
click at [267, 168] on div "VITAMIN C TABLET" at bounding box center [274, 164] width 111 height 15
type input "20"
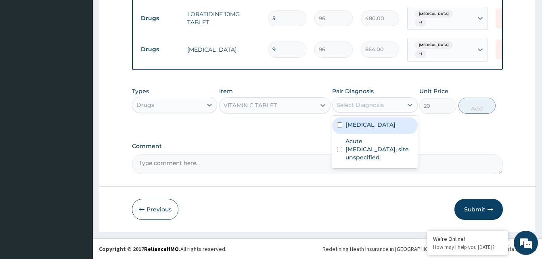
drag, startPoint x: 357, startPoint y: 106, endPoint x: 360, endPoint y: 121, distance: 15.2
click at [357, 110] on div "Select Diagnosis" at bounding box center [367, 104] width 70 height 13
drag, startPoint x: 360, startPoint y: 125, endPoint x: 360, endPoint y: 144, distance: 19.0
click at [360, 130] on div "Malaria, unspecified" at bounding box center [374, 125] width 85 height 17
checkbox input "true"
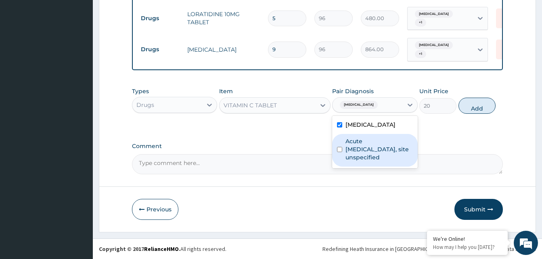
click at [360, 144] on label "Acute upper respiratory infection, site unspecified" at bounding box center [378, 149] width 67 height 24
checkbox input "true"
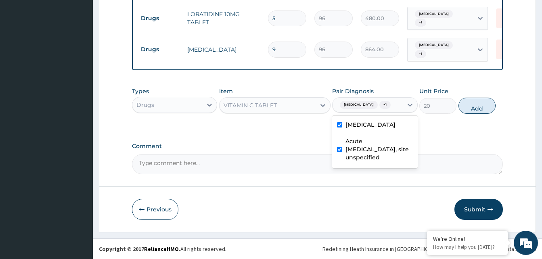
drag, startPoint x: 482, startPoint y: 105, endPoint x: 471, endPoint y: 108, distance: 11.0
click at [482, 105] on button "Add" at bounding box center [476, 106] width 37 height 16
type input "0"
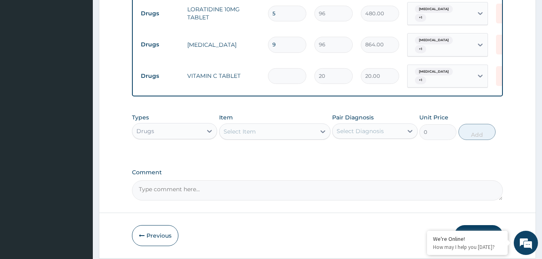
type input "0.00"
type input "3"
type input "60.00"
type input "30"
type input "600.00"
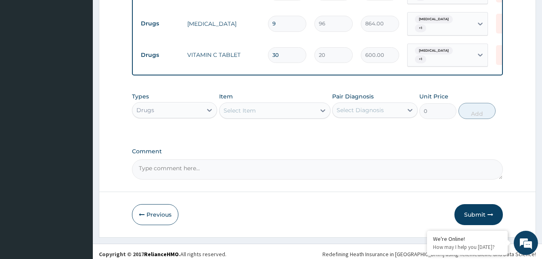
scroll to position [563, 0]
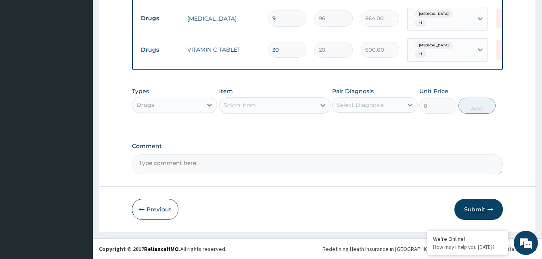
type input "30"
click at [474, 210] on button "Submit" at bounding box center [478, 209] width 48 height 21
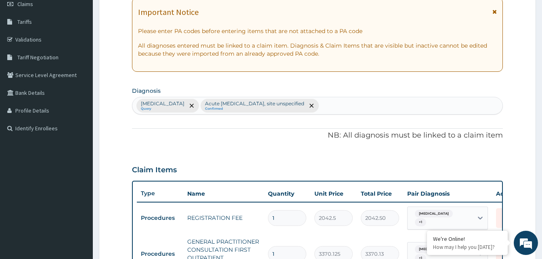
scroll to position [0, 0]
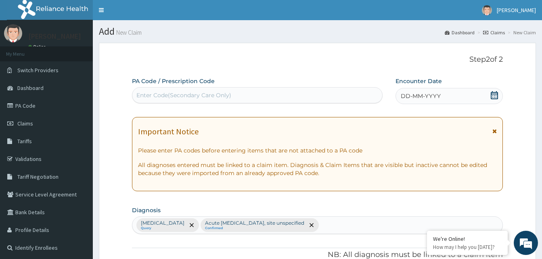
click at [479, 96] on div "DD-MM-YYYY" at bounding box center [448, 96] width 107 height 16
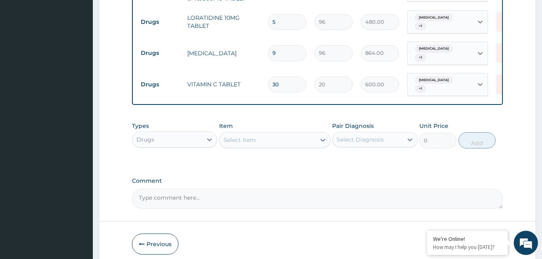
scroll to position [563, 0]
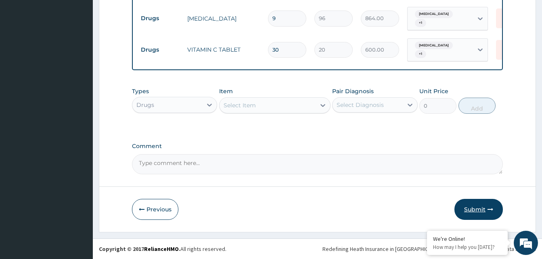
click at [481, 210] on button "Submit" at bounding box center [478, 209] width 48 height 21
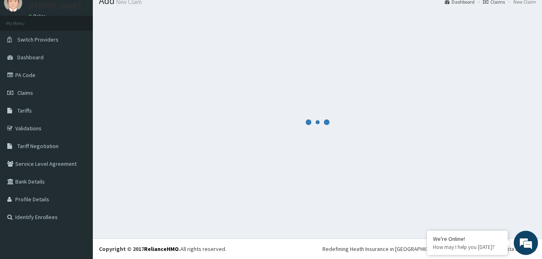
scroll to position [31, 0]
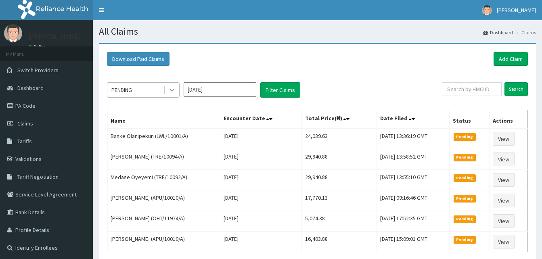
click at [172, 90] on icon at bounding box center [172, 90] width 8 height 8
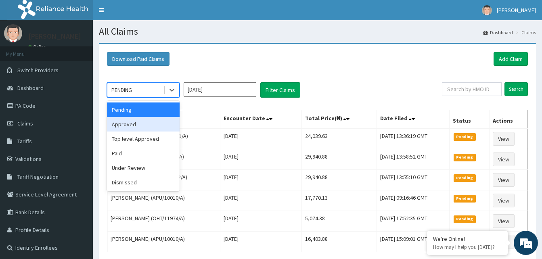
click at [133, 127] on div "Approved" at bounding box center [143, 124] width 73 height 15
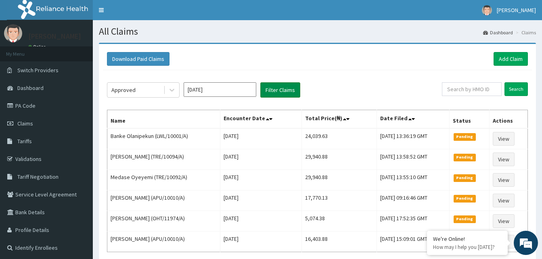
click at [279, 89] on button "Filter Claims" at bounding box center [280, 89] width 40 height 15
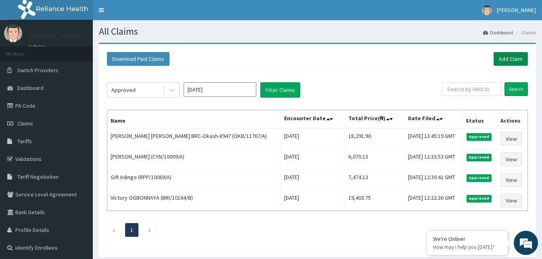
click at [502, 59] on link "Add Claim" at bounding box center [510, 59] width 34 height 14
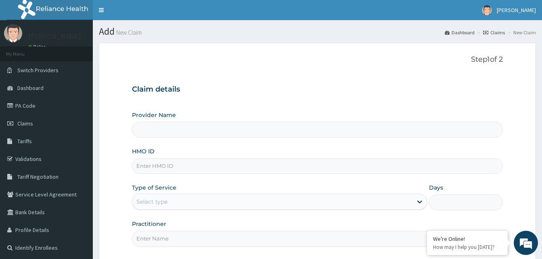
type input "Reliance Family Clinics (RFC) - [GEOGRAPHIC_DATA]"
click at [188, 165] on input "HMO ID" at bounding box center [317, 166] width 371 height 16
paste input "FFC/10026/A"
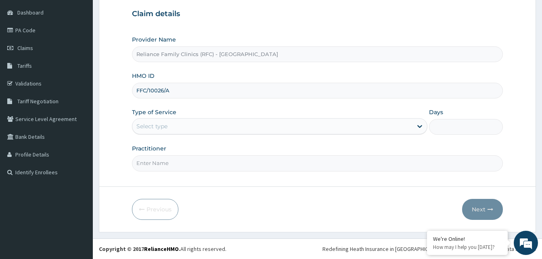
type input "FFC/10026/A"
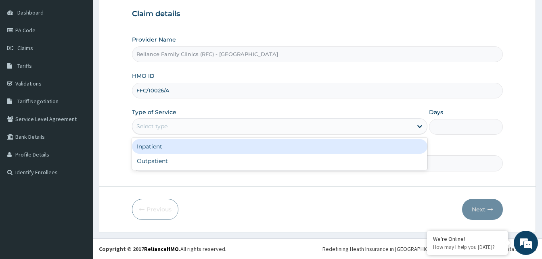
click at [193, 131] on div "Select type" at bounding box center [272, 126] width 280 height 13
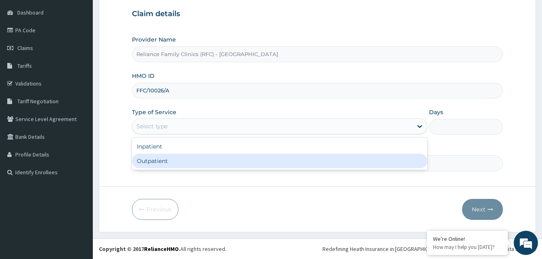
click at [172, 163] on div "Outpatient" at bounding box center [279, 161] width 295 height 15
type input "1"
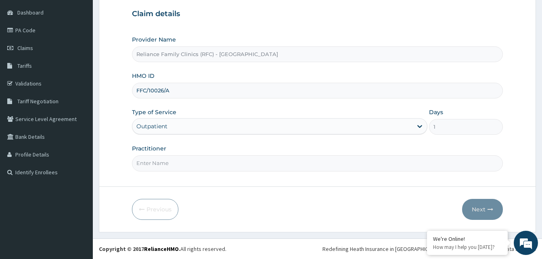
click at [172, 163] on input "Practitioner" at bounding box center [317, 163] width 371 height 16
type input "LOCUM"
click at [479, 210] on button "Next" at bounding box center [482, 209] width 41 height 21
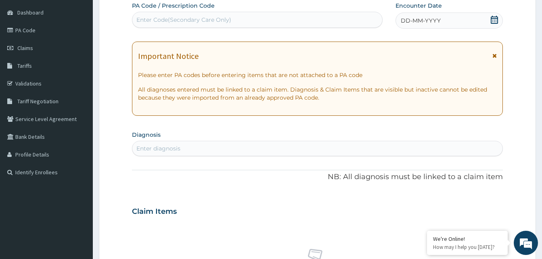
click at [454, 22] on div "DD-MM-YYYY" at bounding box center [448, 21] width 107 height 16
click at [176, 153] on div "Enter diagnosis" at bounding box center [317, 148] width 370 height 13
type input "angioma"
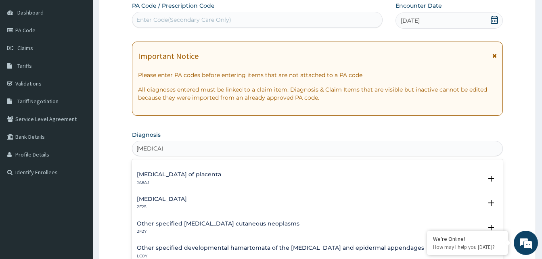
scroll to position [81, 0]
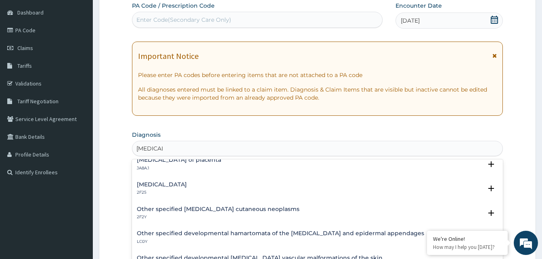
click at [154, 190] on p "2F25" at bounding box center [162, 193] width 50 height 6
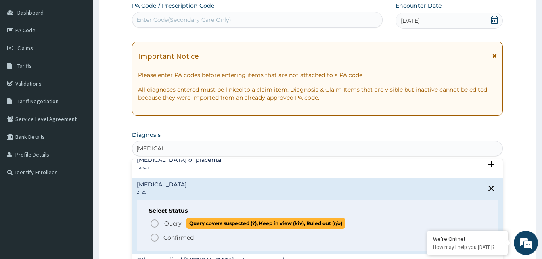
click at [155, 224] on icon "status option query" at bounding box center [155, 224] width 10 height 10
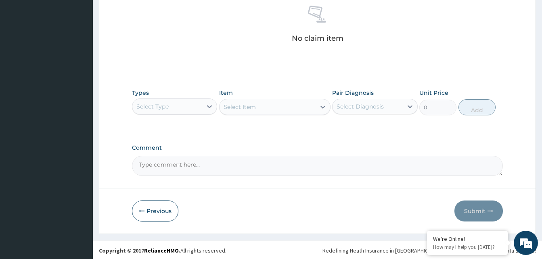
scroll to position [323, 0]
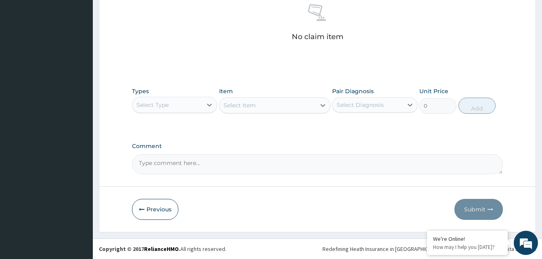
click at [199, 105] on div "Select Type" at bounding box center [167, 104] width 70 height 13
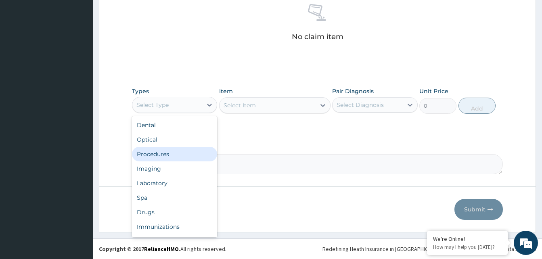
click at [161, 150] on div "Procedures" at bounding box center [174, 154] width 85 height 15
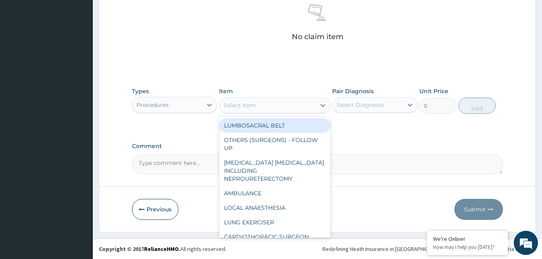
click at [287, 106] on div "Select Item" at bounding box center [267, 105] width 96 height 13
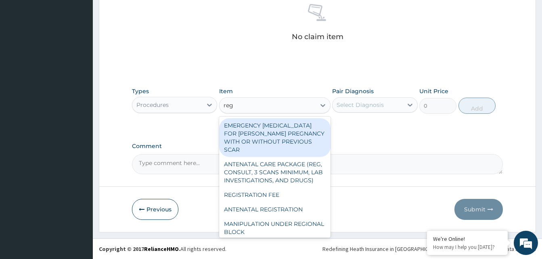
type input "regis"
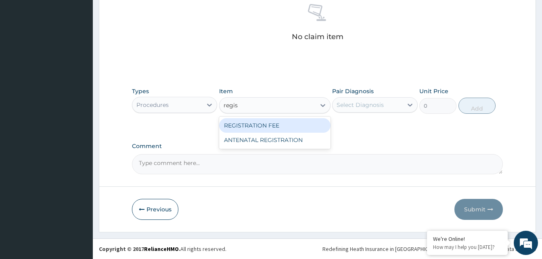
type input "2042.5"
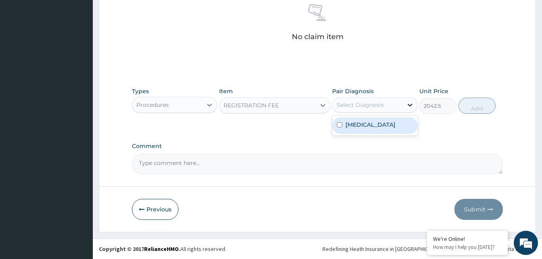
click at [404, 105] on div at bounding box center [409, 105] width 15 height 15
checkbox input "true"
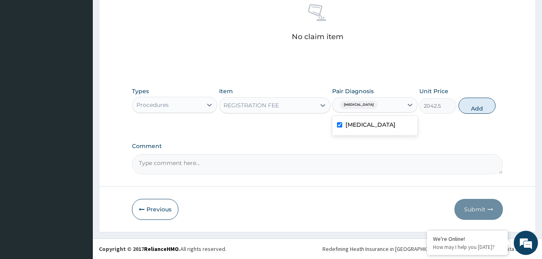
drag, startPoint x: 473, startPoint y: 103, endPoint x: 426, endPoint y: 115, distance: 48.2
click at [469, 105] on button "Add" at bounding box center [476, 106] width 37 height 16
type input "0"
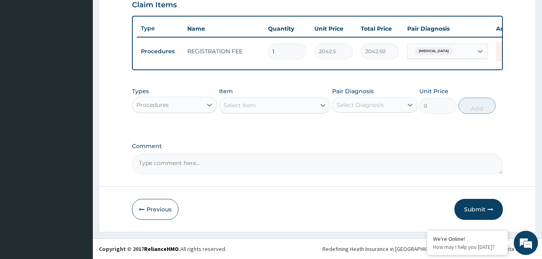
scroll to position [290, 0]
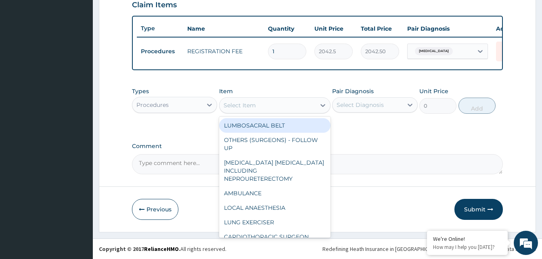
click at [285, 105] on div "Select Item" at bounding box center [267, 105] width 96 height 13
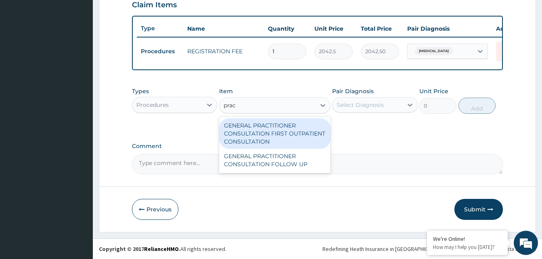
type input "pract"
type input "3370.125"
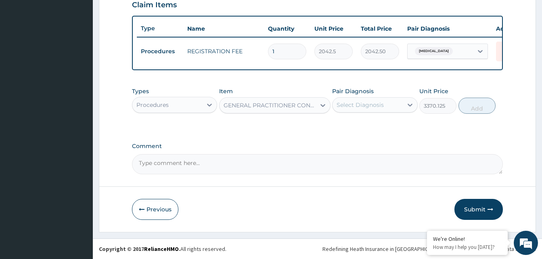
click at [354, 100] on div "Select Diagnosis" at bounding box center [367, 104] width 70 height 13
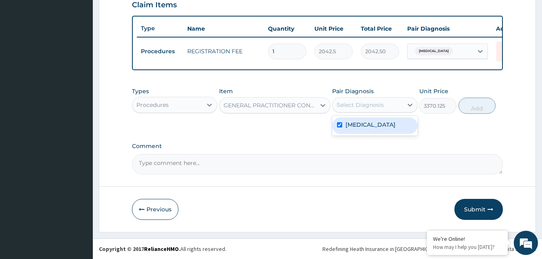
checkbox input "true"
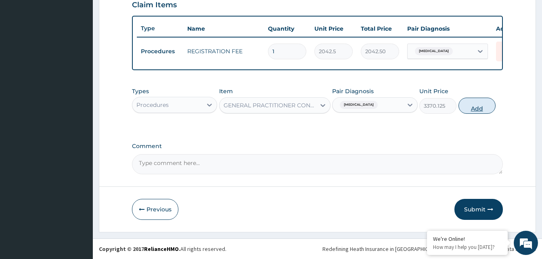
drag, startPoint x: 467, startPoint y: 107, endPoint x: 475, endPoint y: 148, distance: 41.6
click at [467, 108] on button "Add" at bounding box center [476, 106] width 37 height 16
type input "0"
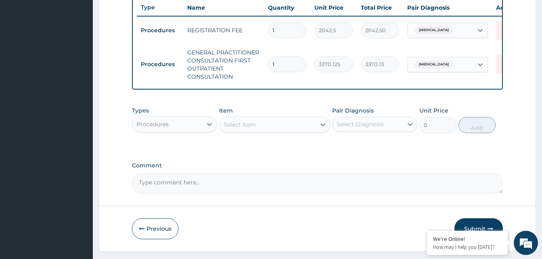
scroll to position [331, 0]
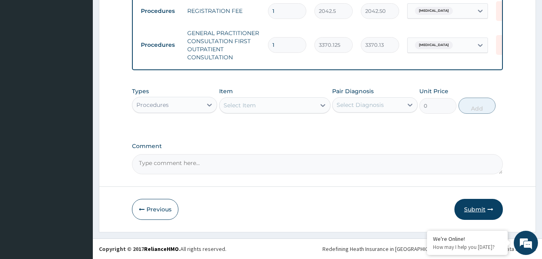
click at [471, 206] on button "Submit" at bounding box center [478, 209] width 48 height 21
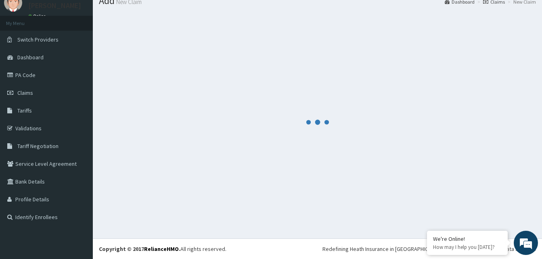
scroll to position [31, 0]
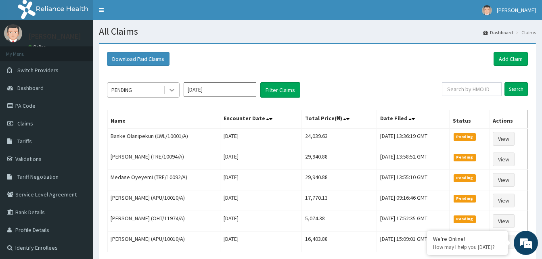
click at [172, 90] on icon at bounding box center [172, 90] width 8 height 8
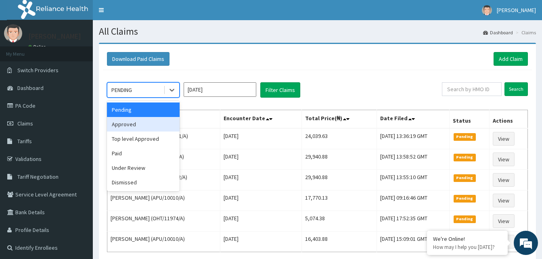
click at [146, 122] on div "Approved" at bounding box center [143, 124] width 73 height 15
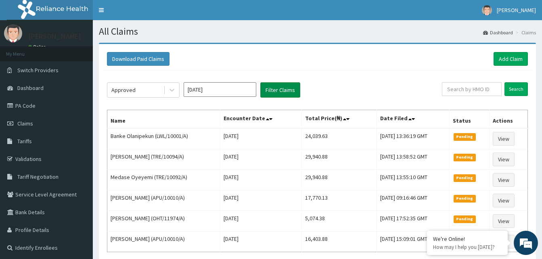
click at [284, 85] on button "Filter Claims" at bounding box center [280, 89] width 40 height 15
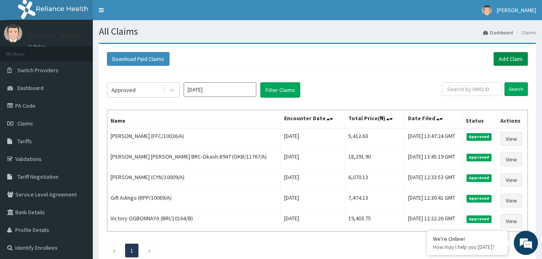
click at [511, 58] on link "Add Claim" at bounding box center [510, 59] width 34 height 14
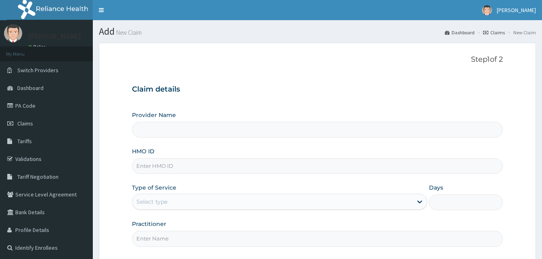
type input "Reliance Family Clinics (RFC) - [GEOGRAPHIC_DATA]"
click at [143, 161] on input "HMO ID" at bounding box center [317, 166] width 371 height 16
paste input "SQB/10002/A"
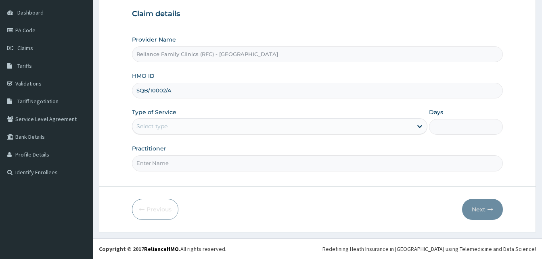
type input "SQB/10002/A"
click at [224, 126] on div "Select type" at bounding box center [272, 126] width 280 height 13
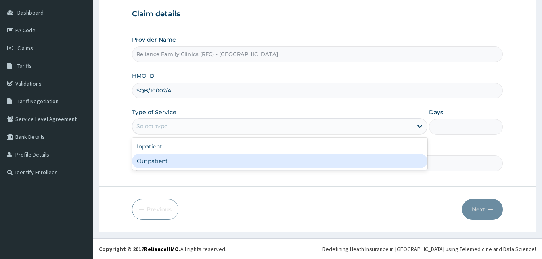
drag, startPoint x: 182, startPoint y: 156, endPoint x: 181, endPoint y: 161, distance: 4.1
click at [182, 157] on div "Outpatient" at bounding box center [279, 161] width 295 height 15
type input "1"
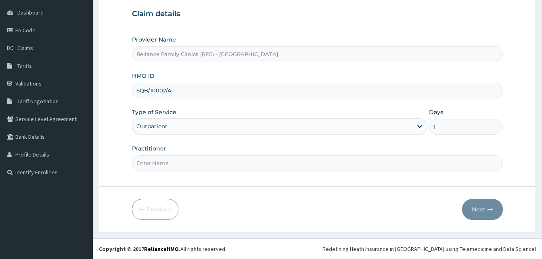
click at [181, 161] on input "Practitioner" at bounding box center [317, 163] width 371 height 16
type input "LOCUM"
click at [482, 204] on button "Next" at bounding box center [482, 209] width 41 height 21
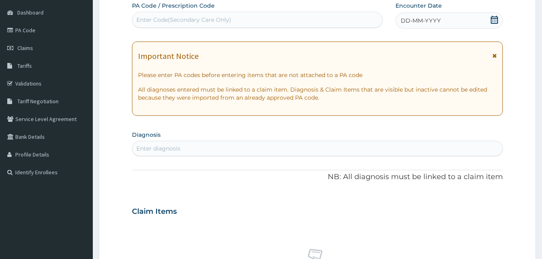
click at [474, 28] on div "DD-MM-YYYY" at bounding box center [448, 21] width 107 height 16
click at [204, 146] on div "Enter diagnosis" at bounding box center [317, 148] width 370 height 13
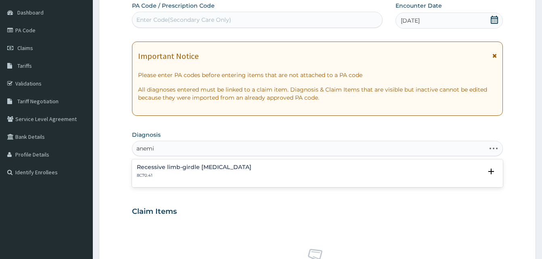
type input "anemia"
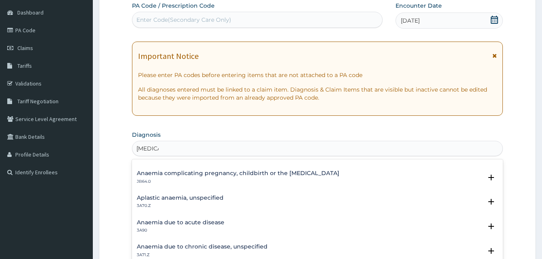
scroll to position [81, 0]
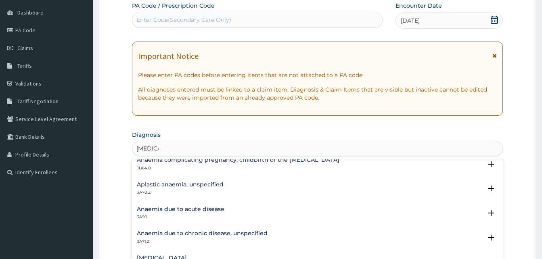
click at [167, 208] on h4 "Anaemia due to acute disease" at bounding box center [181, 209] width 88 height 6
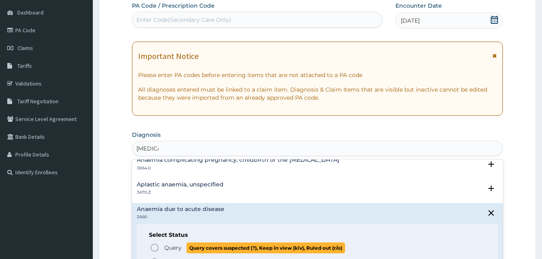
click at [156, 246] on icon "status option query" at bounding box center [155, 248] width 10 height 10
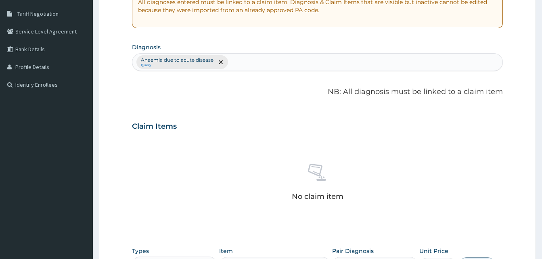
scroll to position [277, 0]
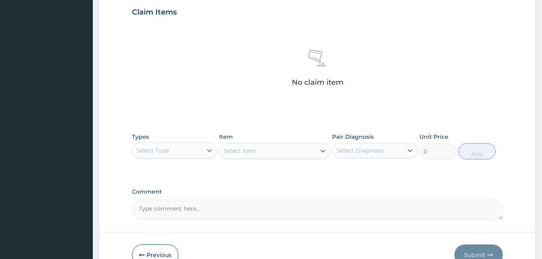
click at [179, 156] on div "Select Type" at bounding box center [167, 150] width 70 height 13
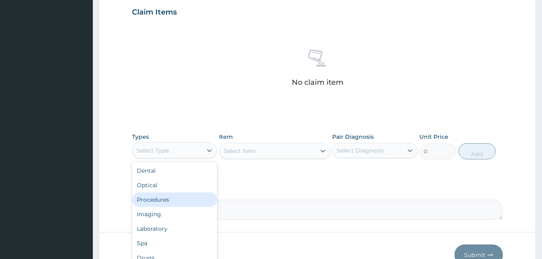
click at [165, 197] on div "Procedures" at bounding box center [174, 199] width 85 height 15
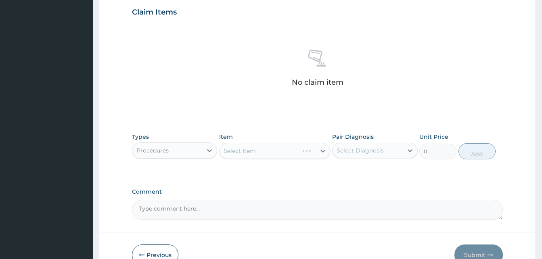
click at [290, 152] on div "Select Item" at bounding box center [274, 151] width 111 height 16
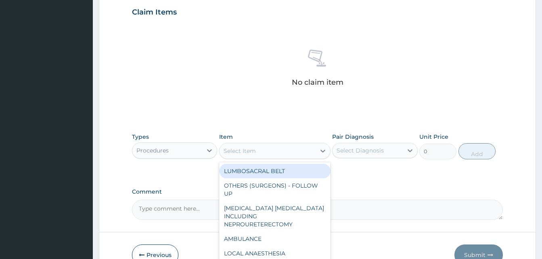
click at [290, 152] on div "Select Item" at bounding box center [267, 150] width 96 height 13
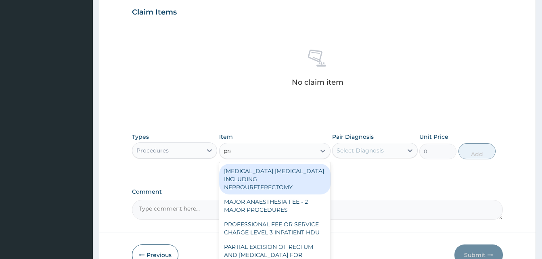
type input "prac"
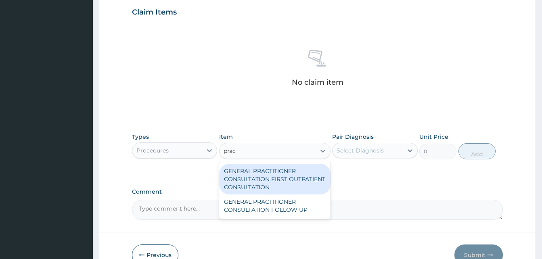
type input "3370.125"
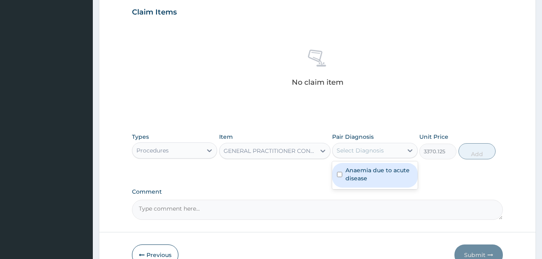
drag, startPoint x: 395, startPoint y: 153, endPoint x: 432, endPoint y: 147, distance: 38.0
click at [396, 152] on div "Select Diagnosis" at bounding box center [367, 150] width 70 height 13
checkbox input "true"
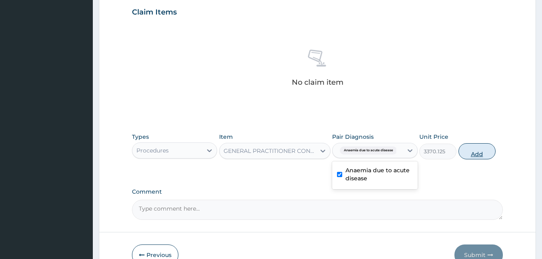
click at [477, 152] on button "Add" at bounding box center [476, 151] width 37 height 16
type input "0"
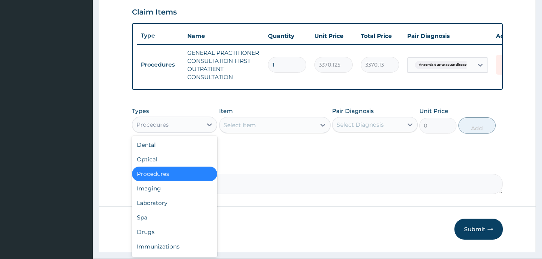
drag, startPoint x: 195, startPoint y: 128, endPoint x: 176, endPoint y: 196, distance: 70.4
click at [194, 129] on div "Procedures" at bounding box center [167, 124] width 70 height 13
click at [170, 204] on div "Laboratory" at bounding box center [174, 203] width 85 height 15
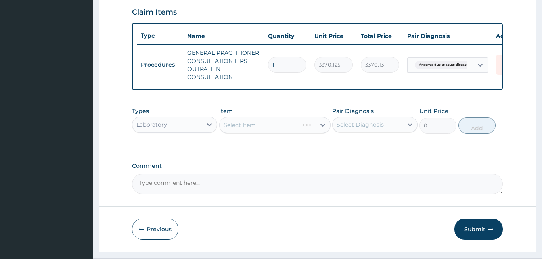
click at [284, 131] on div "Select Item" at bounding box center [274, 125] width 111 height 16
click at [284, 131] on div "Select Item" at bounding box center [267, 125] width 96 height 13
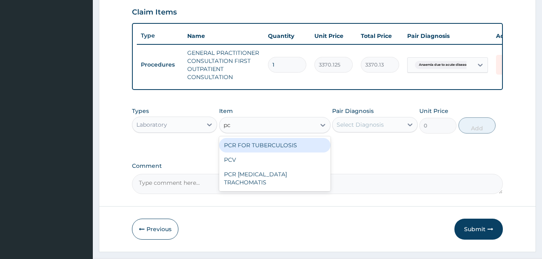
type input "pcv"
type input "2042.5"
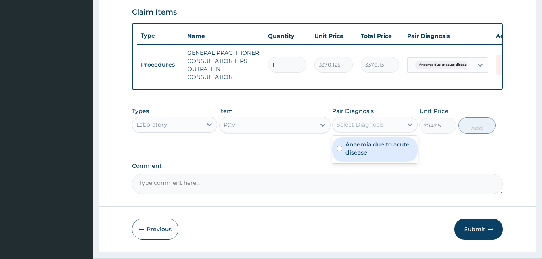
click at [367, 129] on div "Select Diagnosis" at bounding box center [359, 125] width 47 height 8
checkbox input "true"
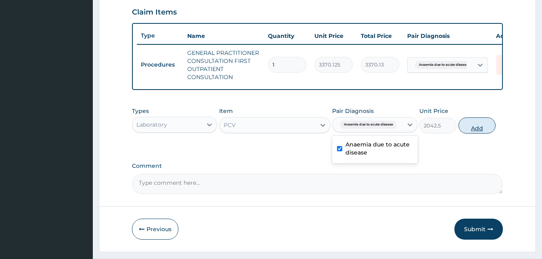
click at [475, 133] on button "Add" at bounding box center [476, 125] width 37 height 16
type input "0"
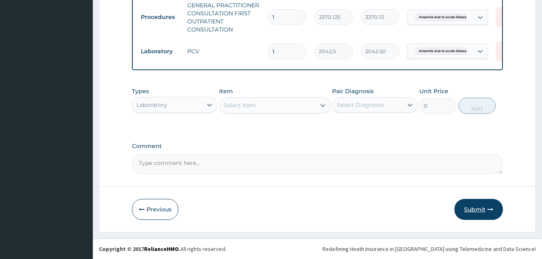
click at [476, 209] on button "Submit" at bounding box center [478, 209] width 48 height 21
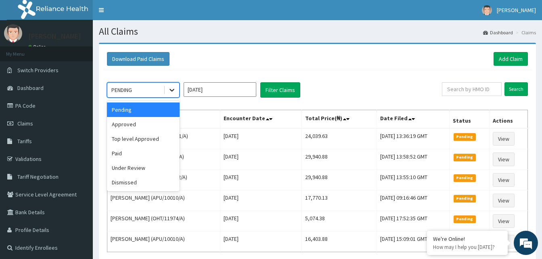
click at [169, 90] on icon at bounding box center [172, 90] width 8 height 8
click at [127, 130] on div "Approved" at bounding box center [143, 124] width 73 height 15
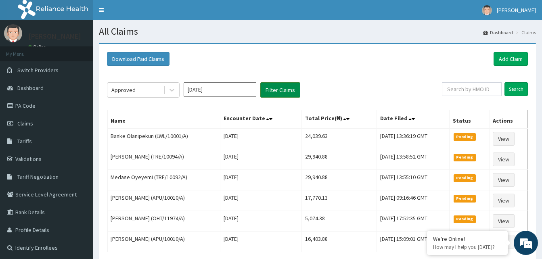
click at [271, 90] on button "Filter Claims" at bounding box center [280, 89] width 40 height 15
